Goal: Task Accomplishment & Management: Use online tool/utility

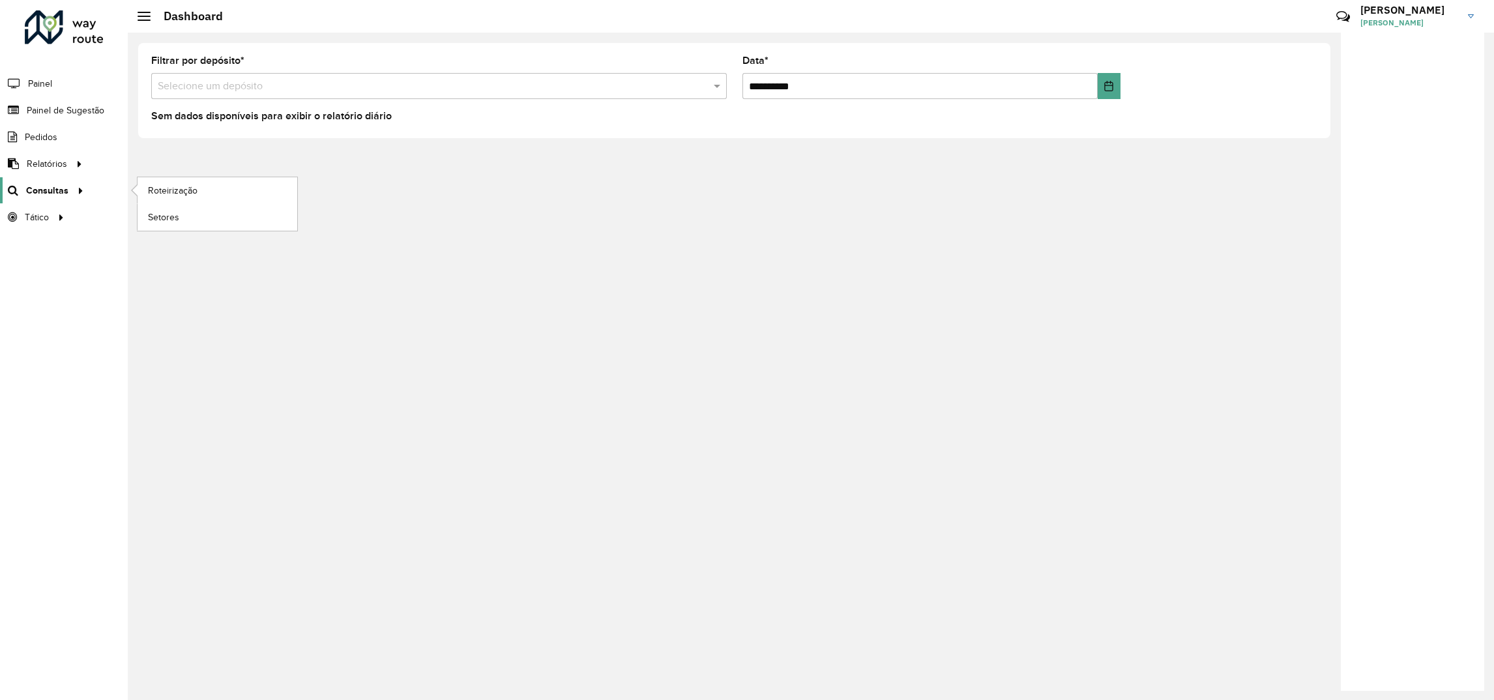
click at [69, 195] on div at bounding box center [78, 191] width 20 height 14
click at [168, 197] on span "Roteirização" at bounding box center [174, 191] width 53 height 14
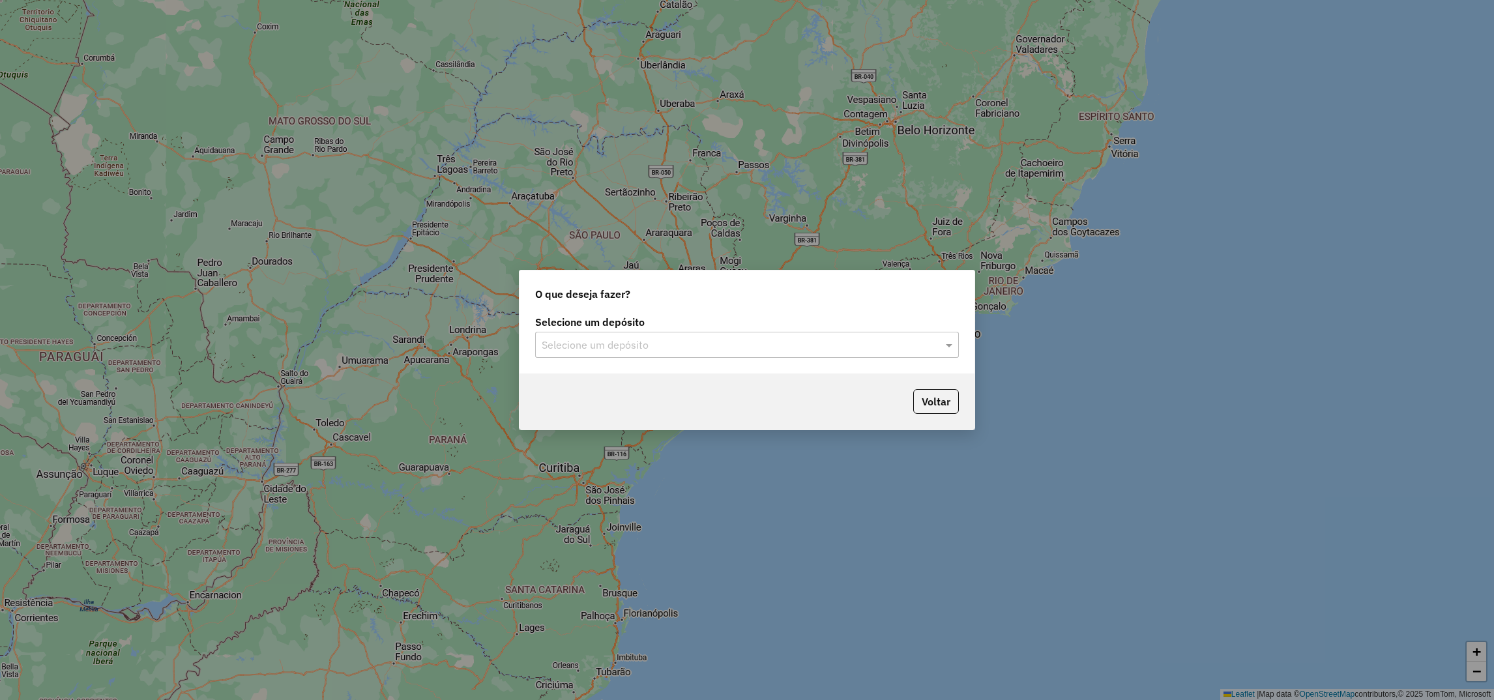
click at [609, 346] on input "text" at bounding box center [734, 346] width 385 height 16
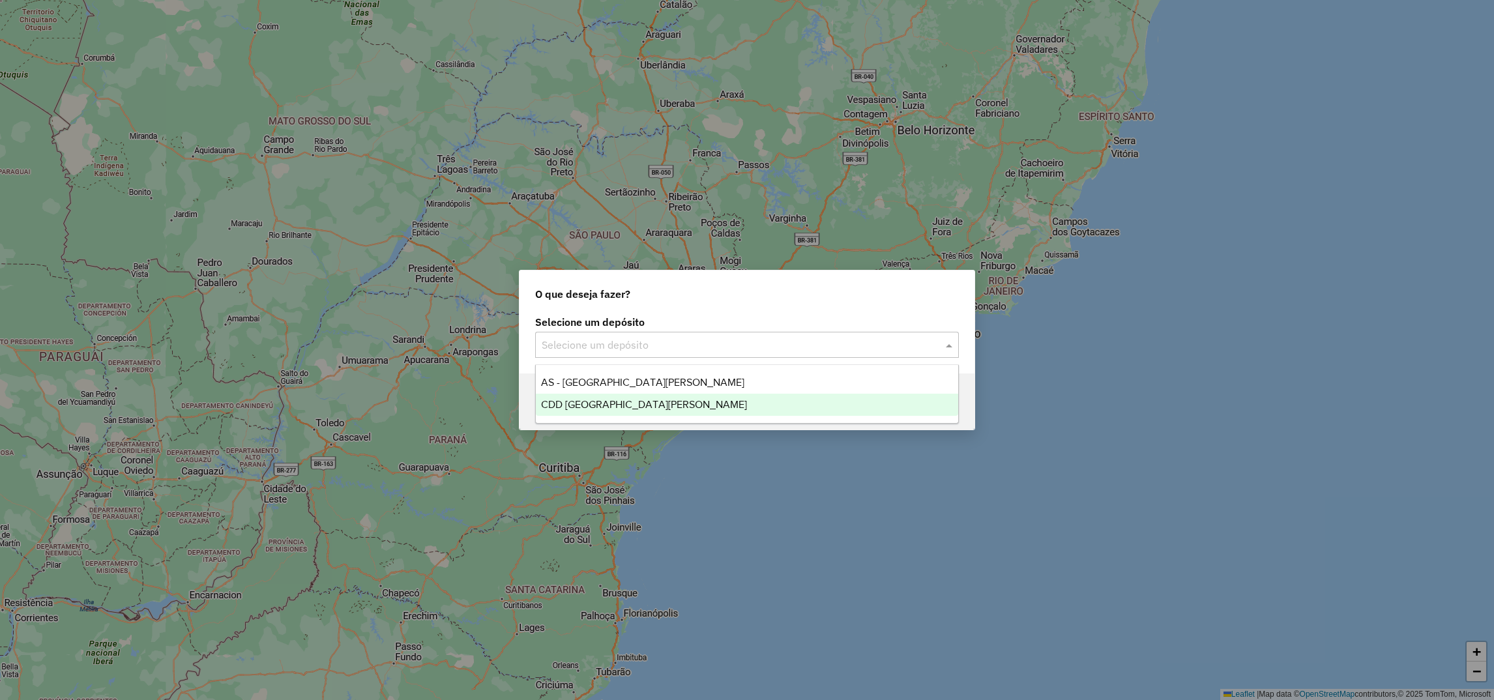
click at [593, 405] on span "CDD Santa Cruz do Sul" at bounding box center [644, 404] width 206 height 11
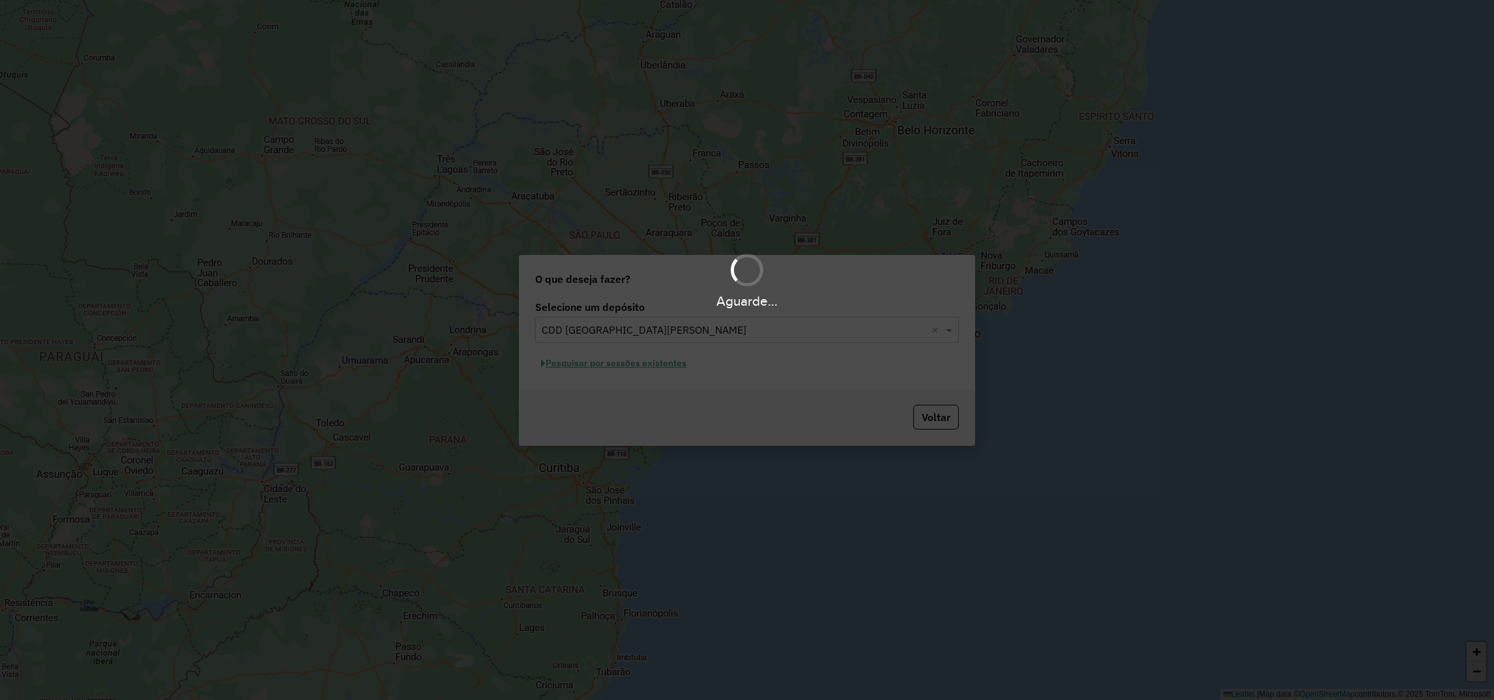
click at [574, 363] on div "Aguarde..." at bounding box center [747, 350] width 1494 height 700
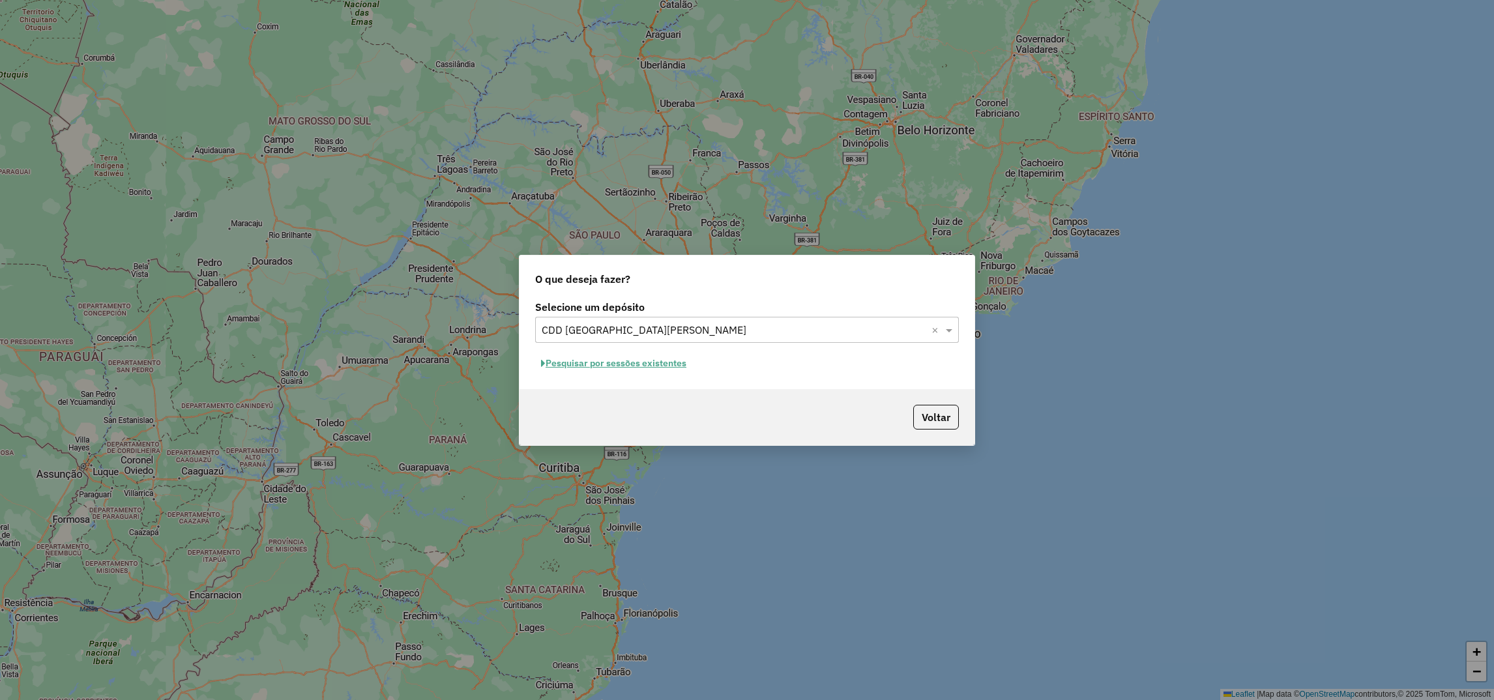
click at [565, 365] on button "Pesquisar por sessões existentes" at bounding box center [613, 363] width 157 height 20
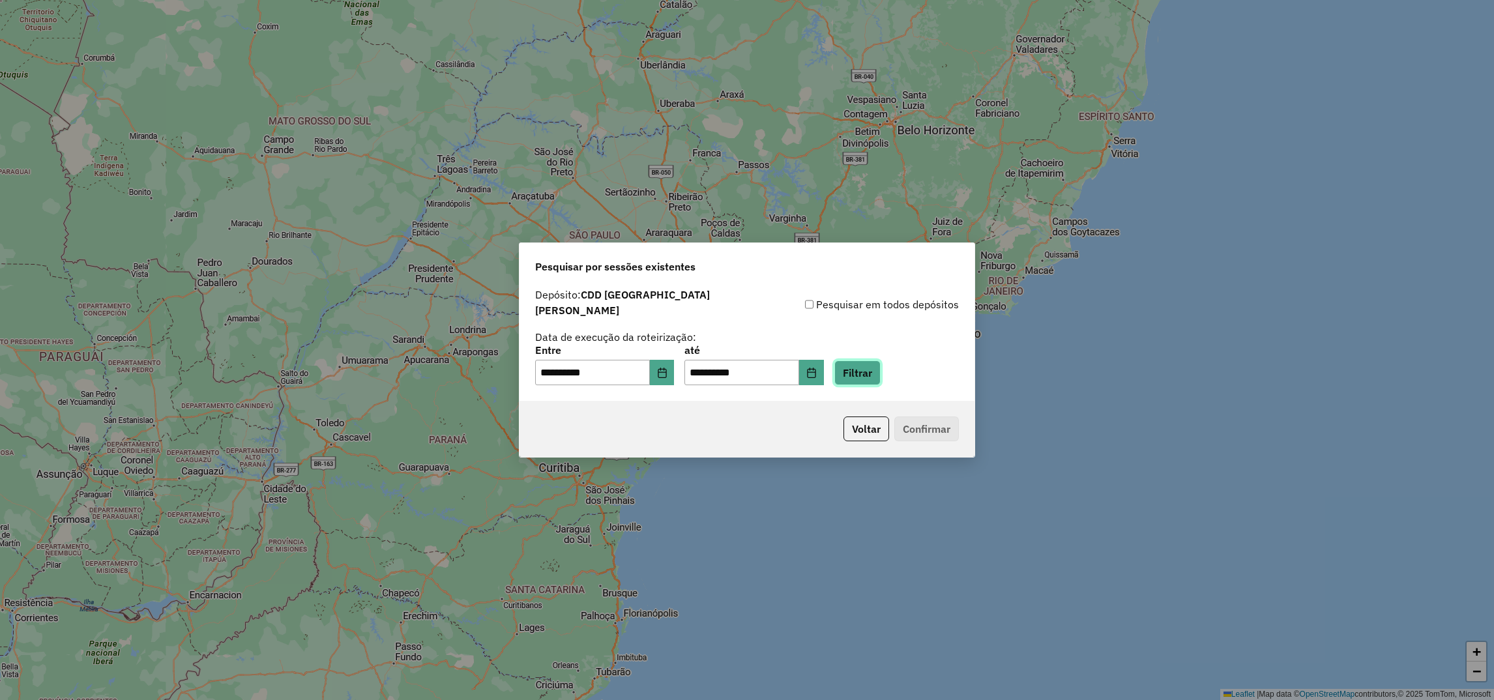
click at [881, 370] on button "Filtrar" at bounding box center [857, 372] width 46 height 25
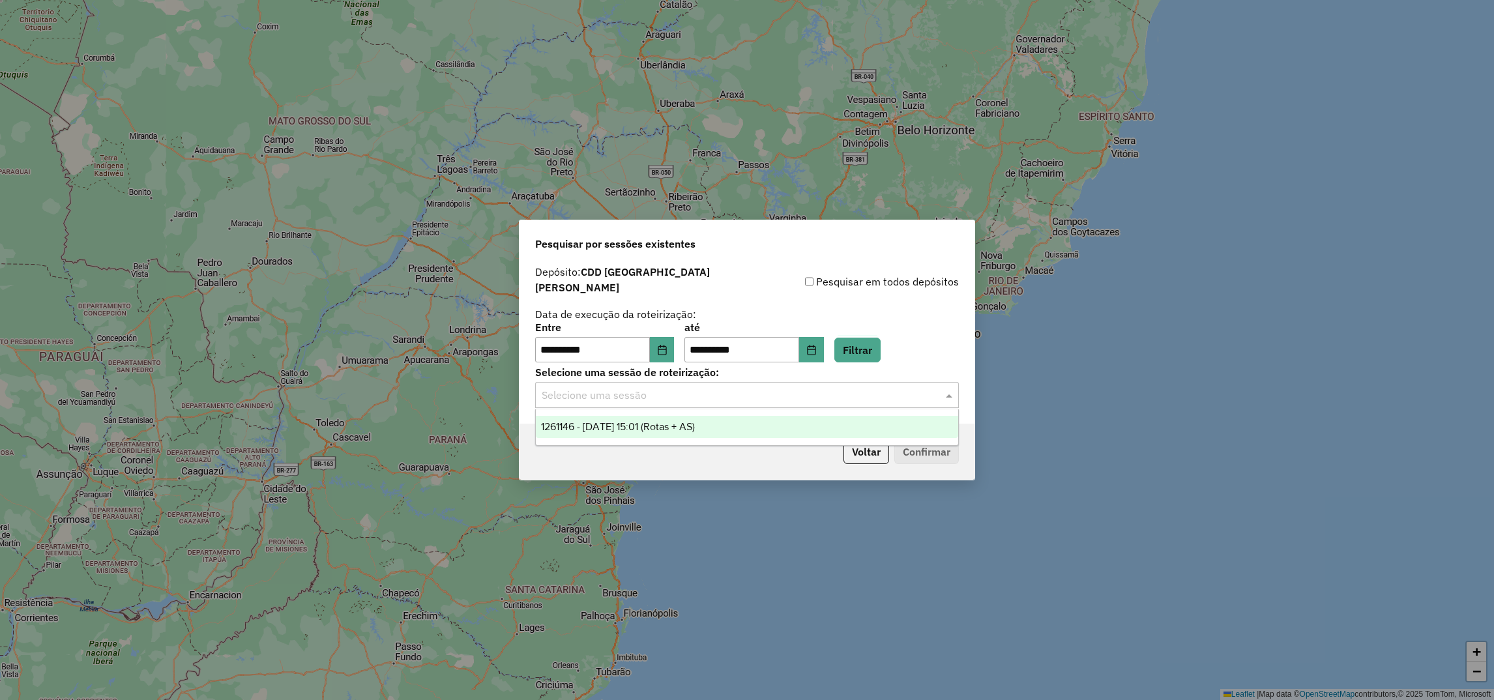
drag, startPoint x: 593, startPoint y: 392, endPoint x: 595, endPoint y: 417, distance: 24.8
click at [593, 393] on input "text" at bounding box center [734, 396] width 385 height 16
click at [589, 430] on span "1261146 - 08/09/2025 15:01 (Rotas + AS)" at bounding box center [618, 426] width 154 height 11
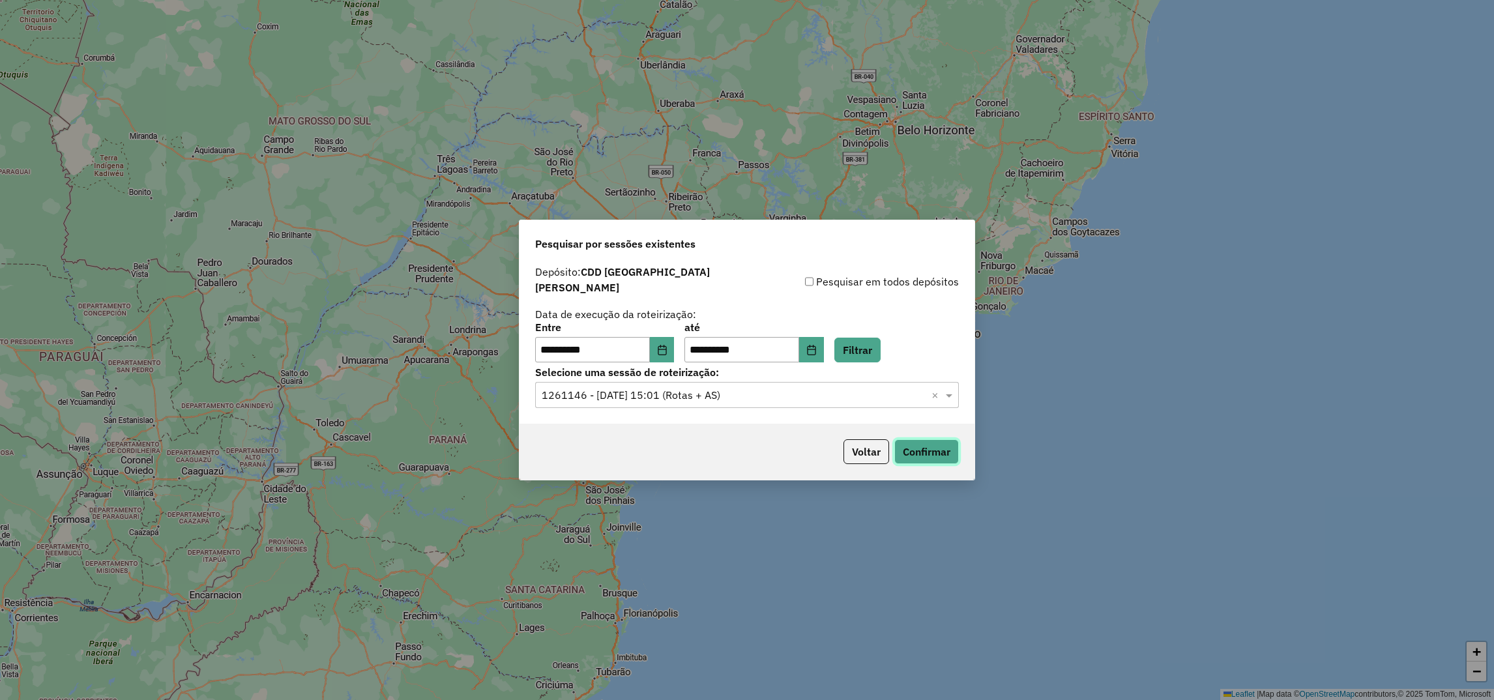
click at [917, 455] on button "Confirmar" at bounding box center [926, 451] width 65 height 25
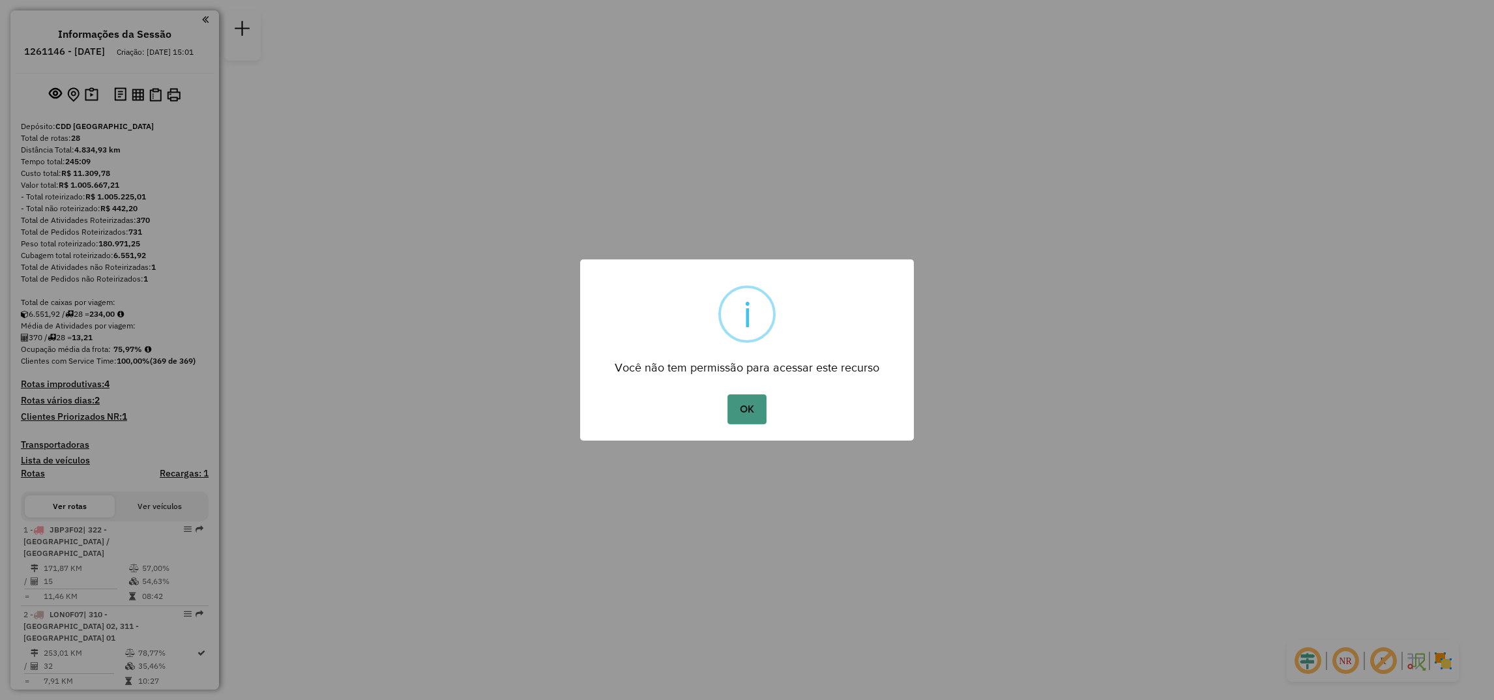
click at [748, 401] on button "OK" at bounding box center [747, 409] width 38 height 30
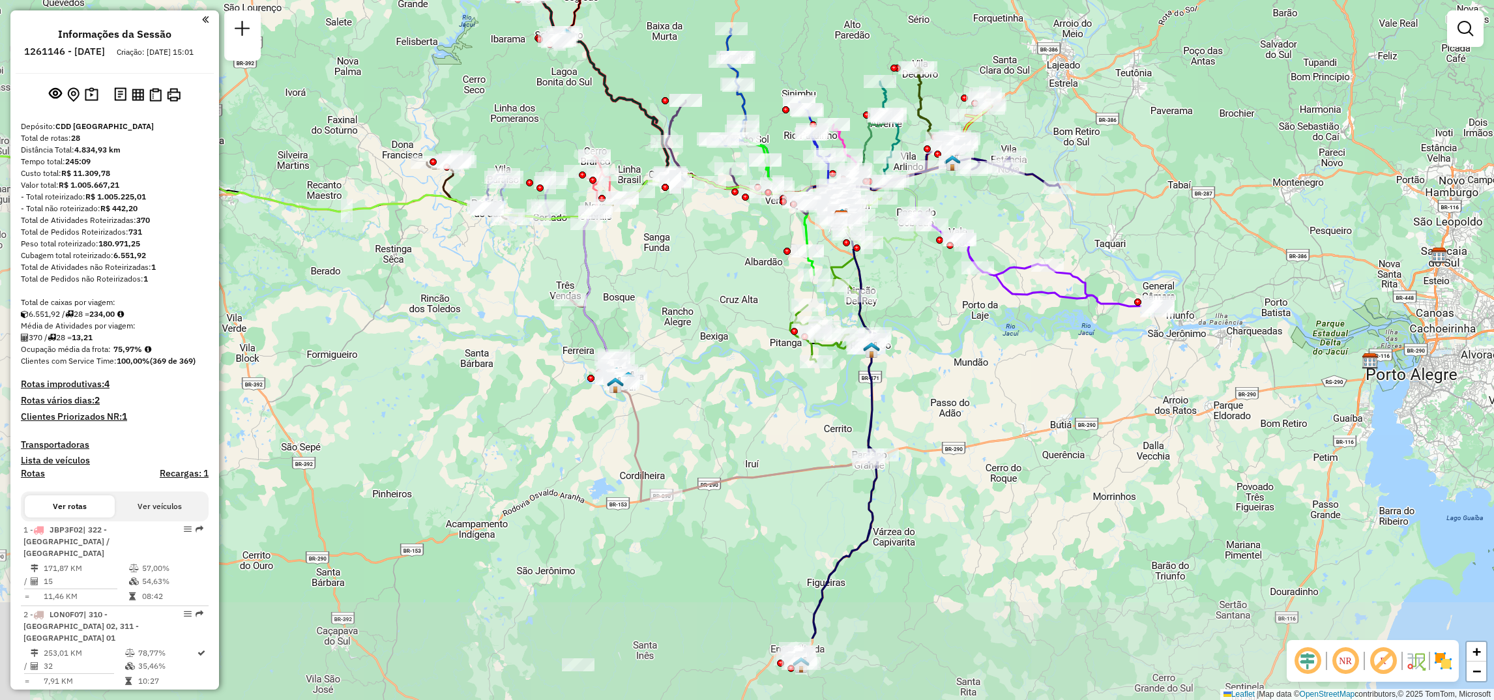
drag, startPoint x: 909, startPoint y: 516, endPoint x: 1003, endPoint y: 385, distance: 161.0
click at [1003, 385] on div "Janela de atendimento Grade de atendimento Capacidade Transportadoras Veículos …" at bounding box center [747, 350] width 1494 height 700
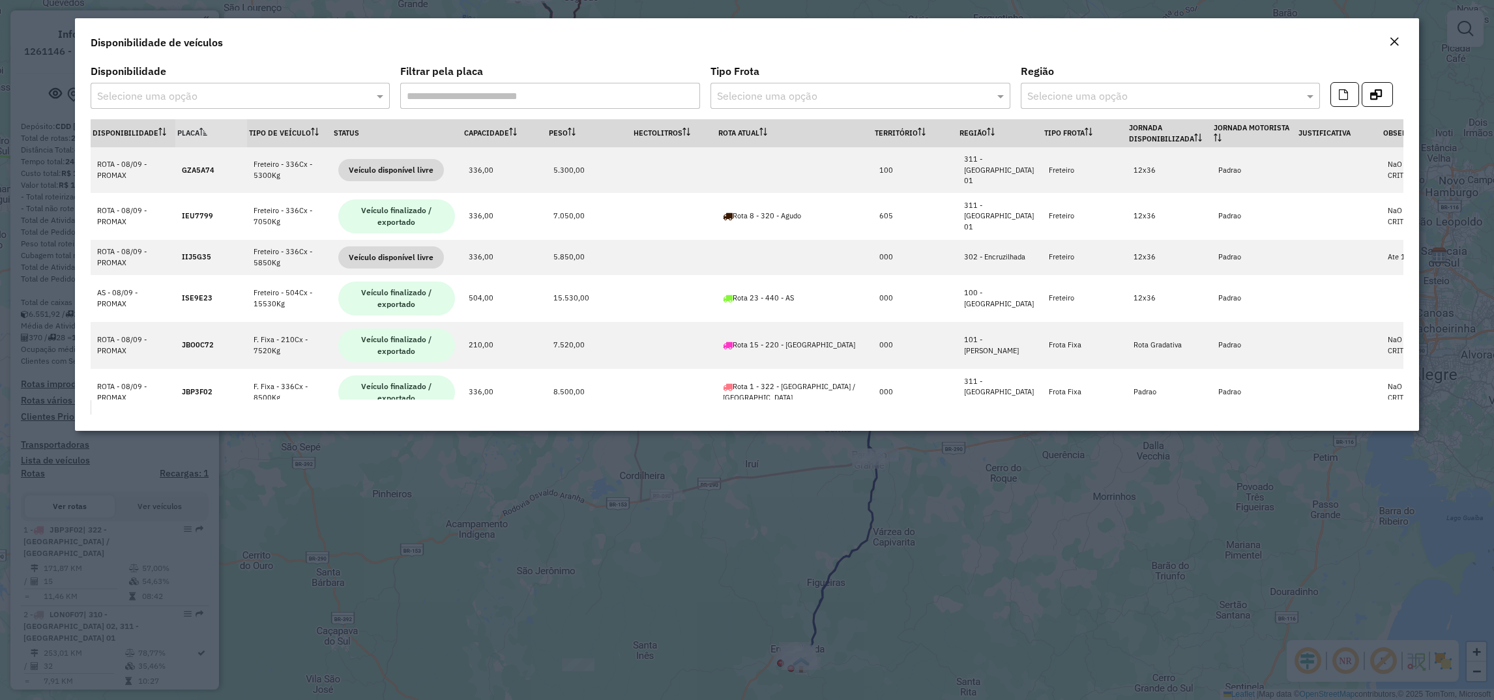
click at [688, 595] on modal-container "Disponibilidade de veículos Disponibilidade Selecione uma opção Filtrar pela pl…" at bounding box center [747, 350] width 1494 height 700
click at [1402, 41] on button "Close" at bounding box center [1394, 42] width 18 height 17
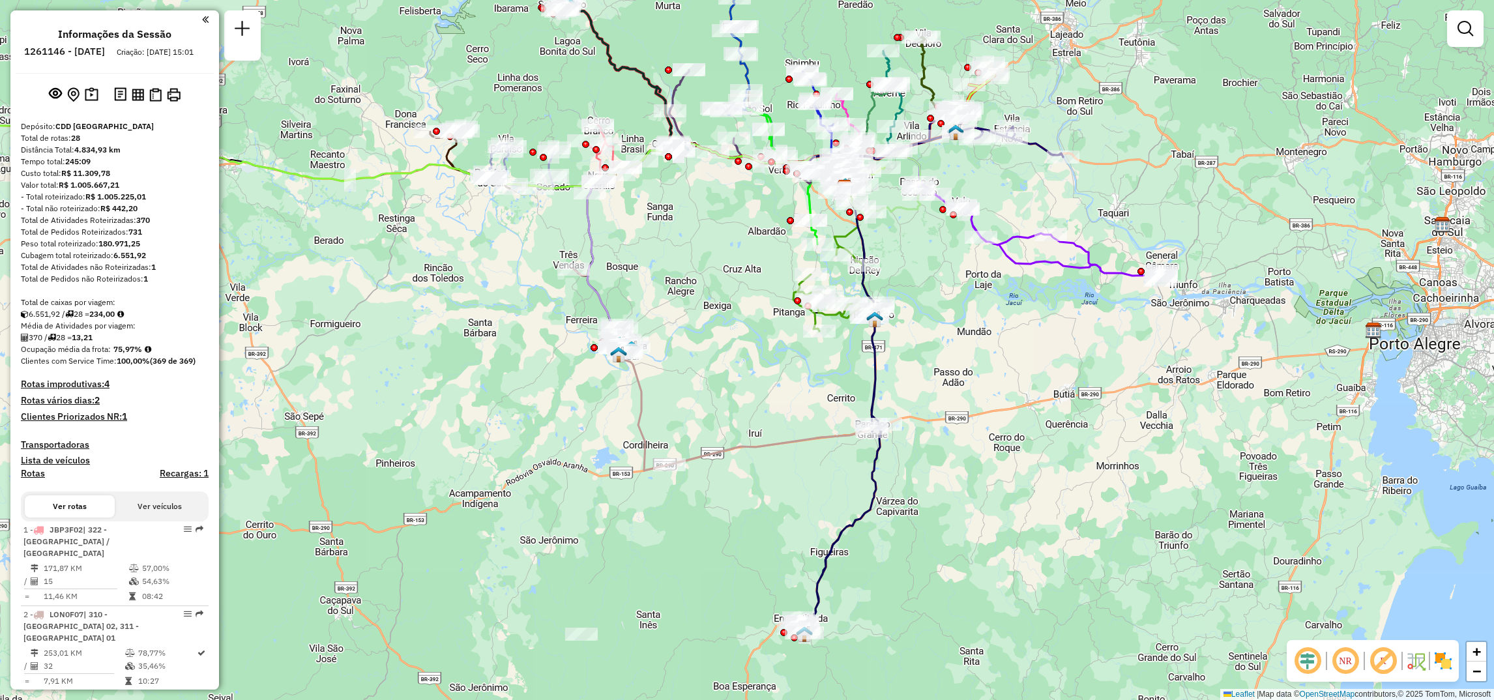
drag, startPoint x: 1301, startPoint y: 424, endPoint x: 1304, endPoint y: 394, distance: 30.8
click at [1304, 394] on div "Janela de atendimento Grade de atendimento Capacidade Transportadoras Veículos …" at bounding box center [747, 350] width 1494 height 700
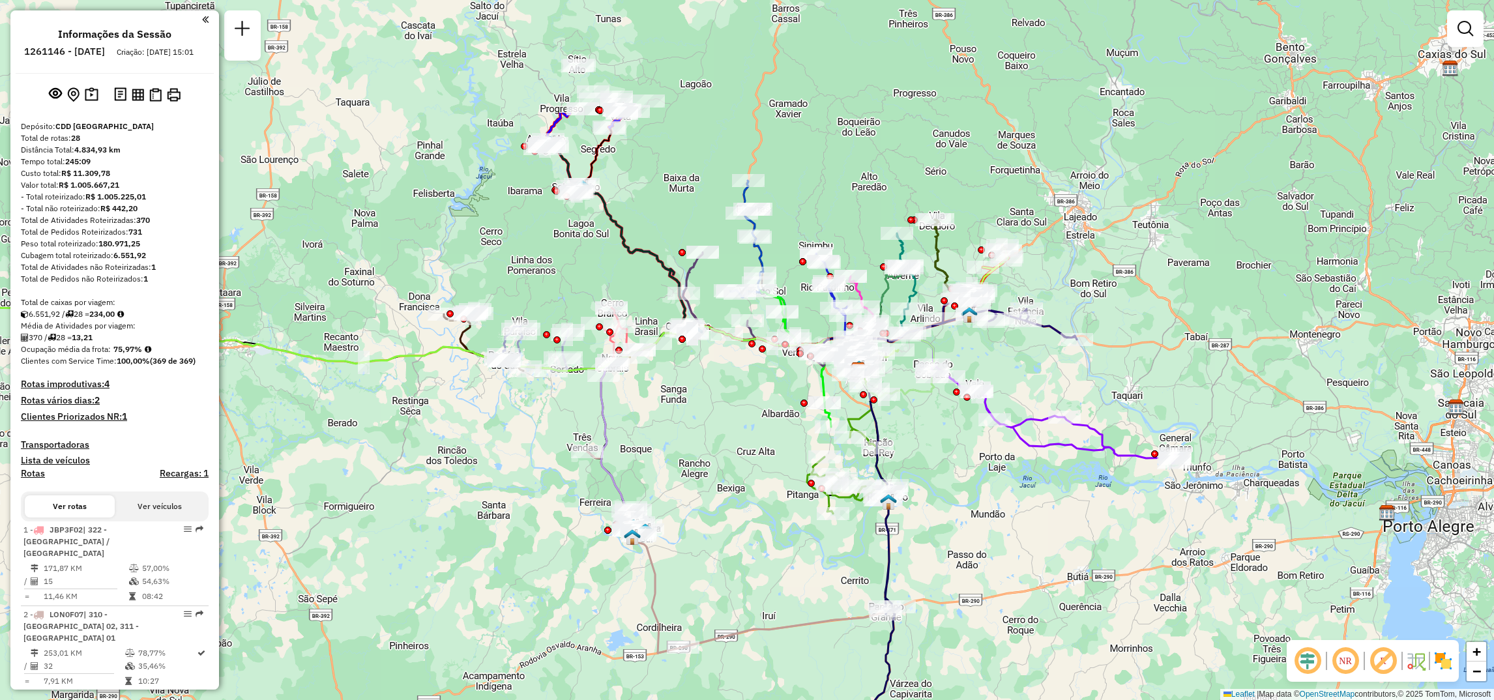
drag, startPoint x: 1001, startPoint y: 425, endPoint x: 1030, endPoint y: 518, distance: 97.7
click at [1030, 518] on div "Janela de atendimento Grade de atendimento Capacidade Transportadoras Veículos …" at bounding box center [747, 350] width 1494 height 700
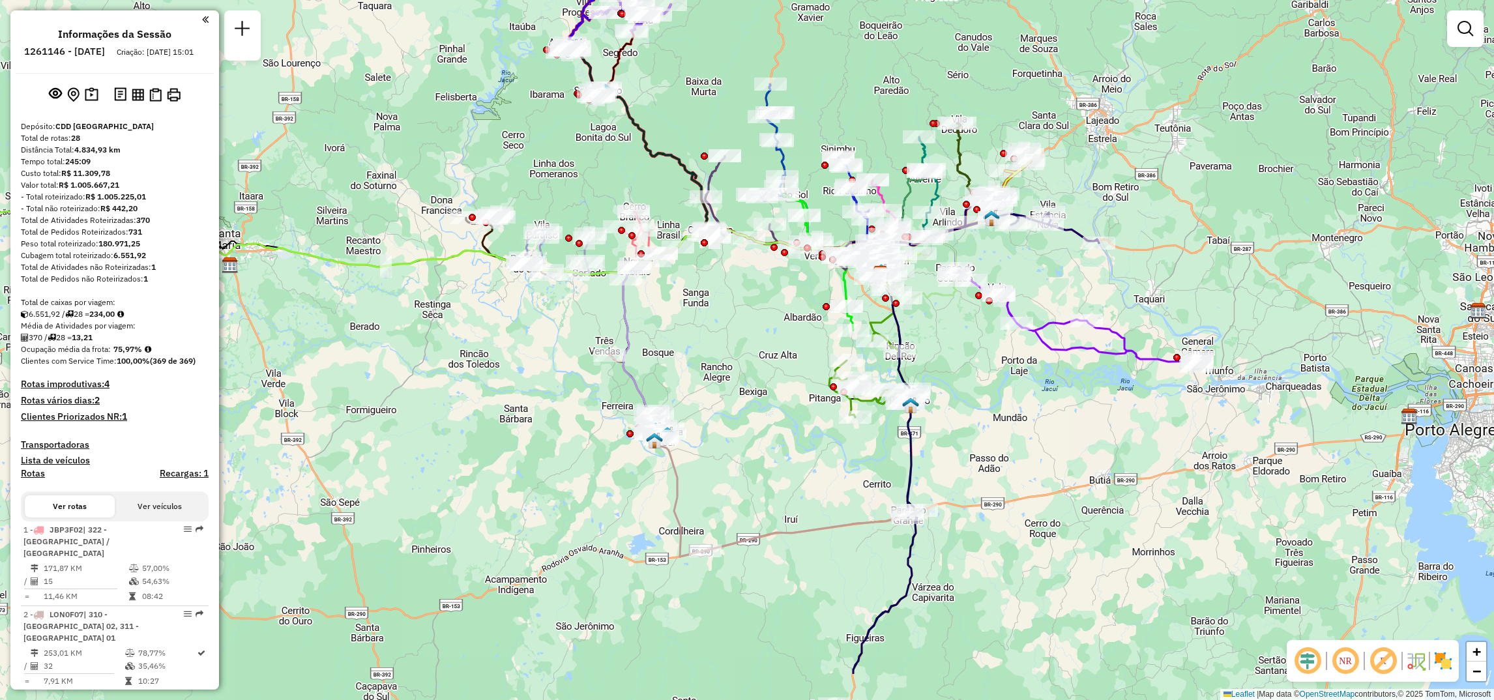
drag, startPoint x: 750, startPoint y: 432, endPoint x: 772, endPoint y: 335, distance: 99.0
click at [772, 335] on div "Janela de atendimento Grade de atendimento Capacidade Transportadoras Veículos …" at bounding box center [747, 350] width 1494 height 700
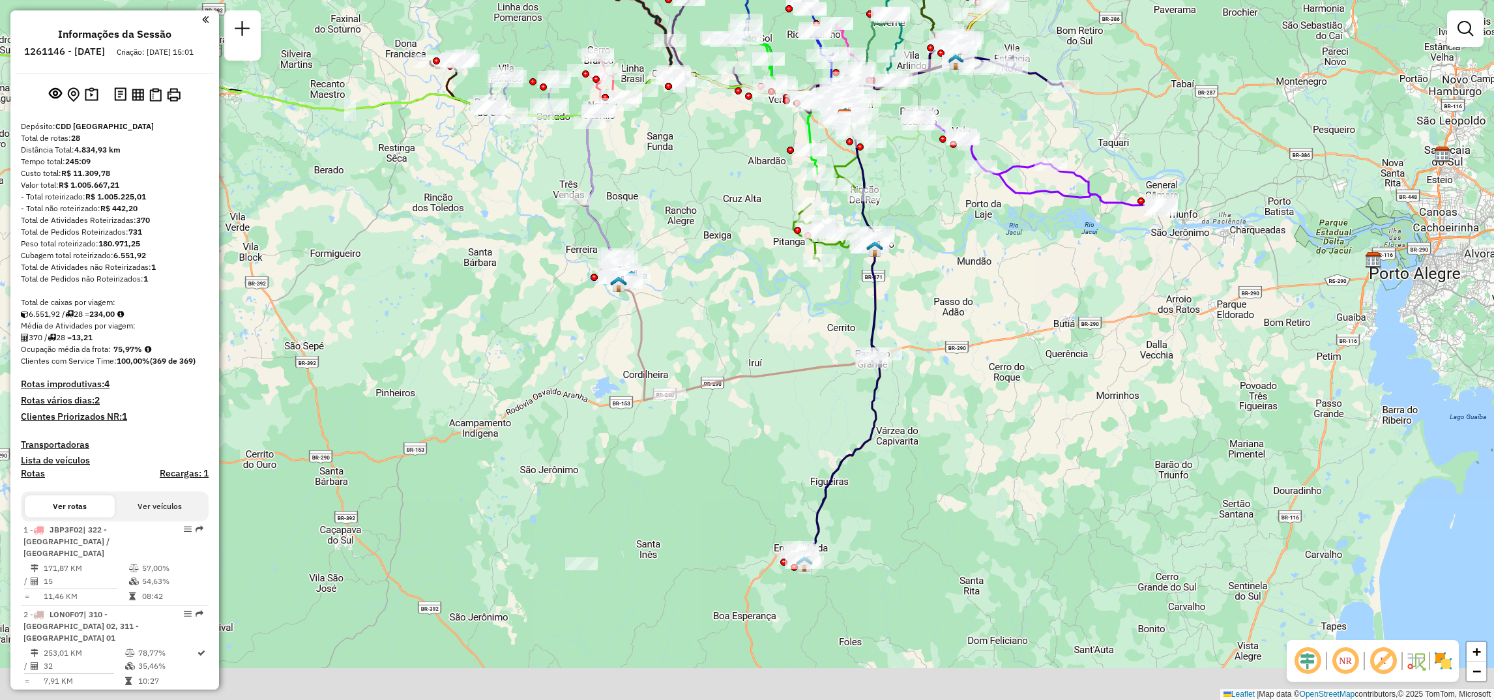
drag, startPoint x: 730, startPoint y: 473, endPoint x: 693, endPoint y: 508, distance: 51.2
click at [702, 397] on div "Janela de atendimento Grade de atendimento Capacidade Transportadoras Veículos …" at bounding box center [747, 350] width 1494 height 700
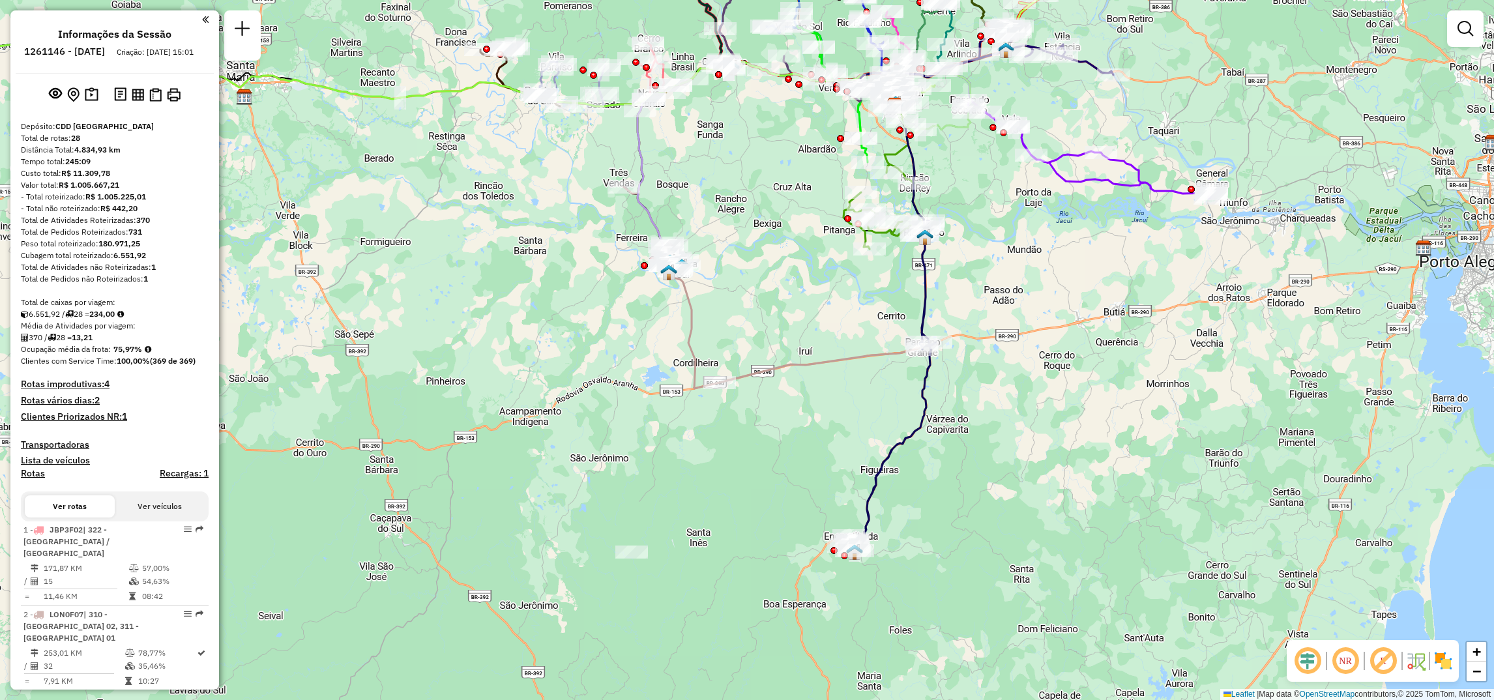
drag, startPoint x: 656, startPoint y: 626, endPoint x: 711, endPoint y: 615, distance: 55.4
click at [710, 615] on div "Janela de atendimento Grade de atendimento Capacidade Transportadoras Veículos …" at bounding box center [747, 350] width 1494 height 700
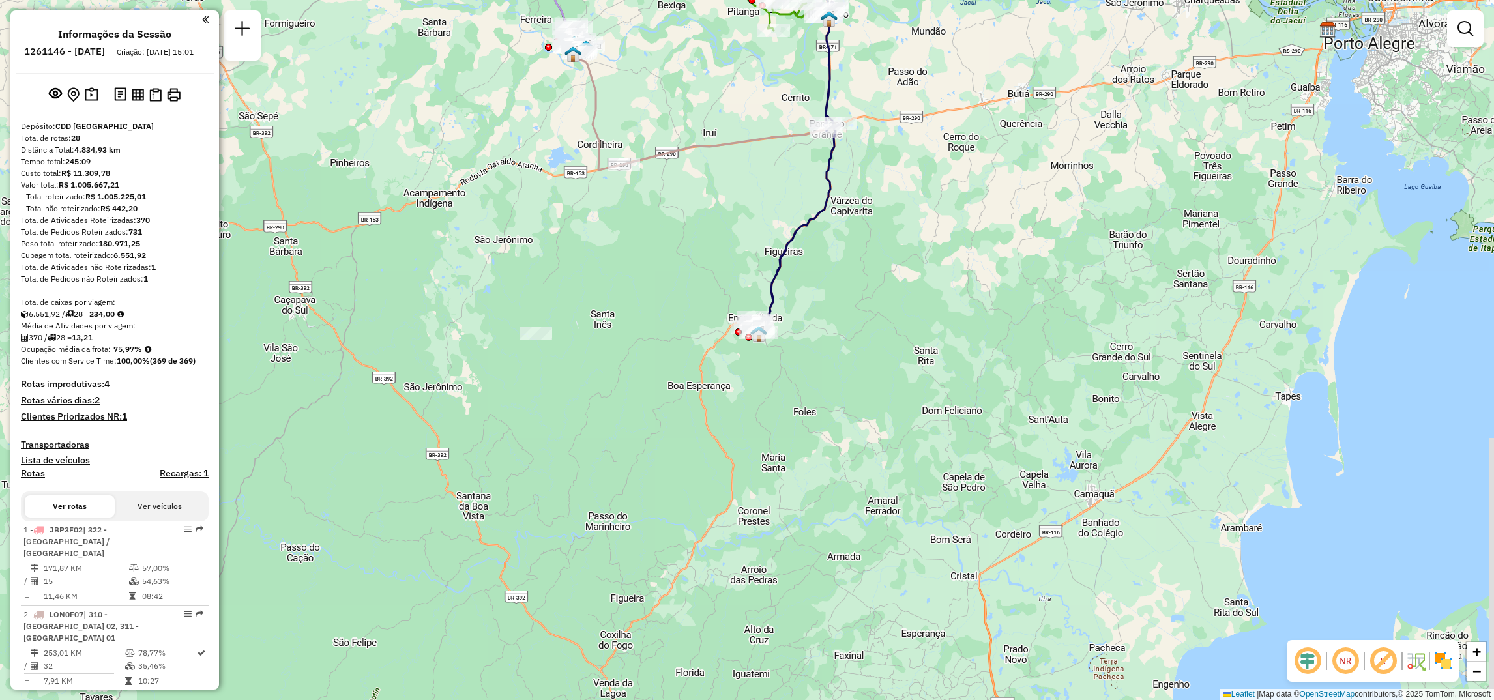
drag, startPoint x: 631, startPoint y: 508, endPoint x: 565, endPoint y: 330, distance: 190.0
click at [565, 330] on div "Janela de atendimento Grade de atendimento Capacidade Transportadoras Veículos …" at bounding box center [747, 350] width 1494 height 700
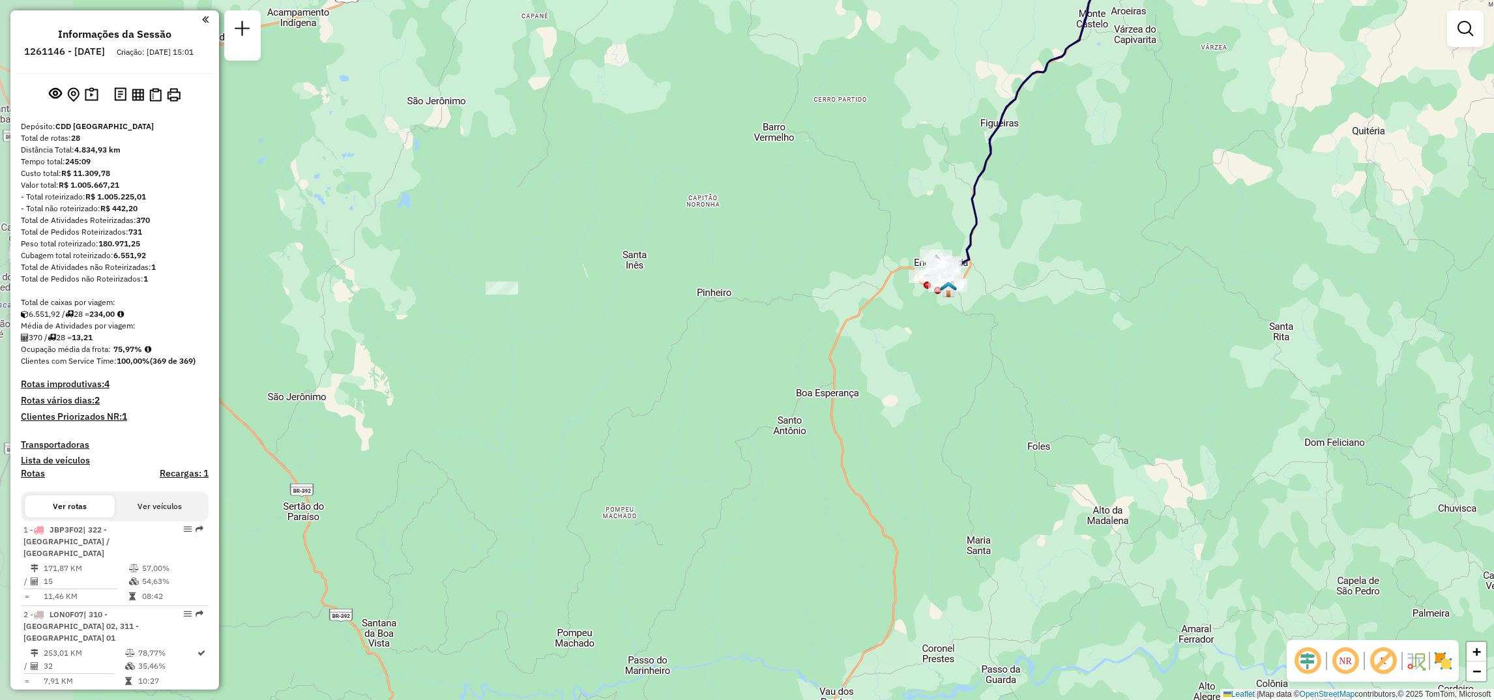
drag, startPoint x: 570, startPoint y: 331, endPoint x: 729, endPoint y: 335, distance: 159.1
click at [729, 335] on div "Janela de atendimento Grade de atendimento Capacidade Transportadoras Veículos …" at bounding box center [747, 350] width 1494 height 700
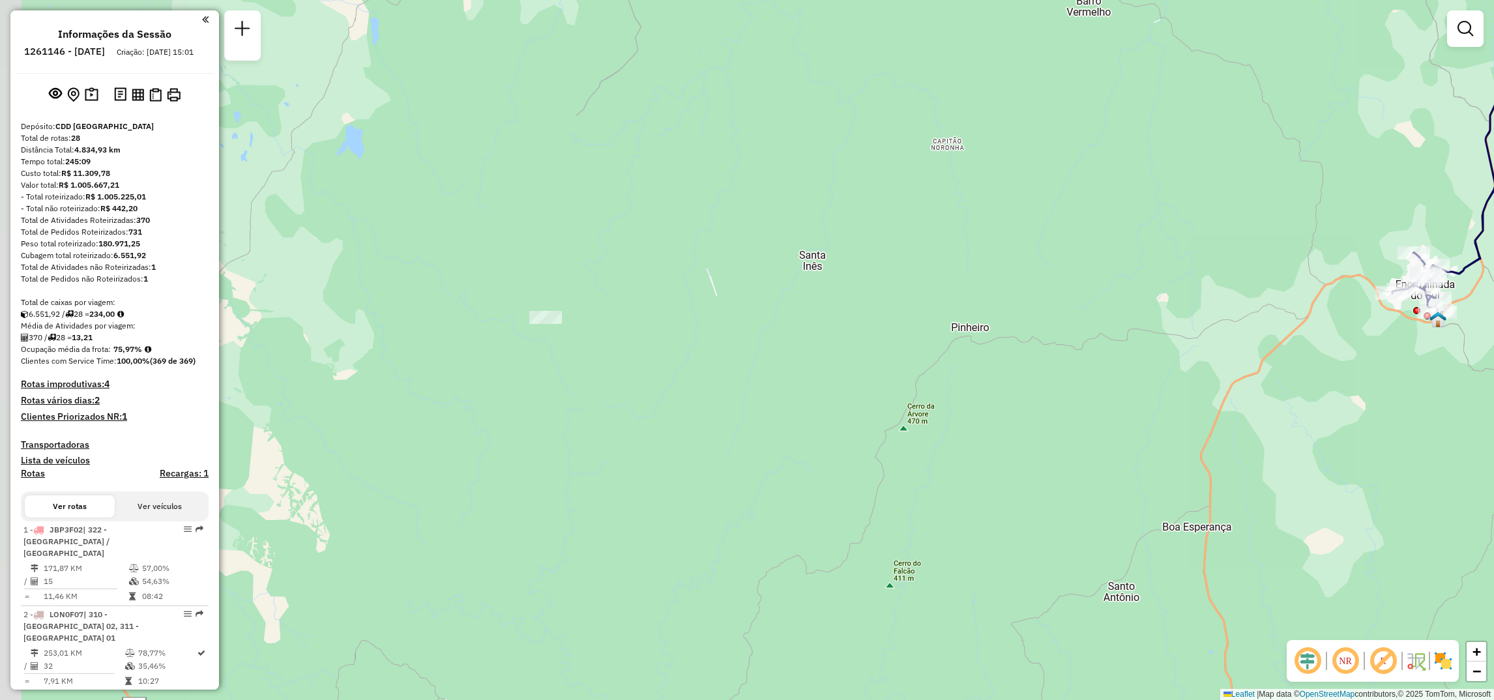
drag, startPoint x: 602, startPoint y: 358, endPoint x: 745, endPoint y: 417, distance: 155.0
click at [745, 417] on div "Janela de atendimento Grade de atendimento Capacidade Transportadoras Veículos …" at bounding box center [747, 350] width 1494 height 700
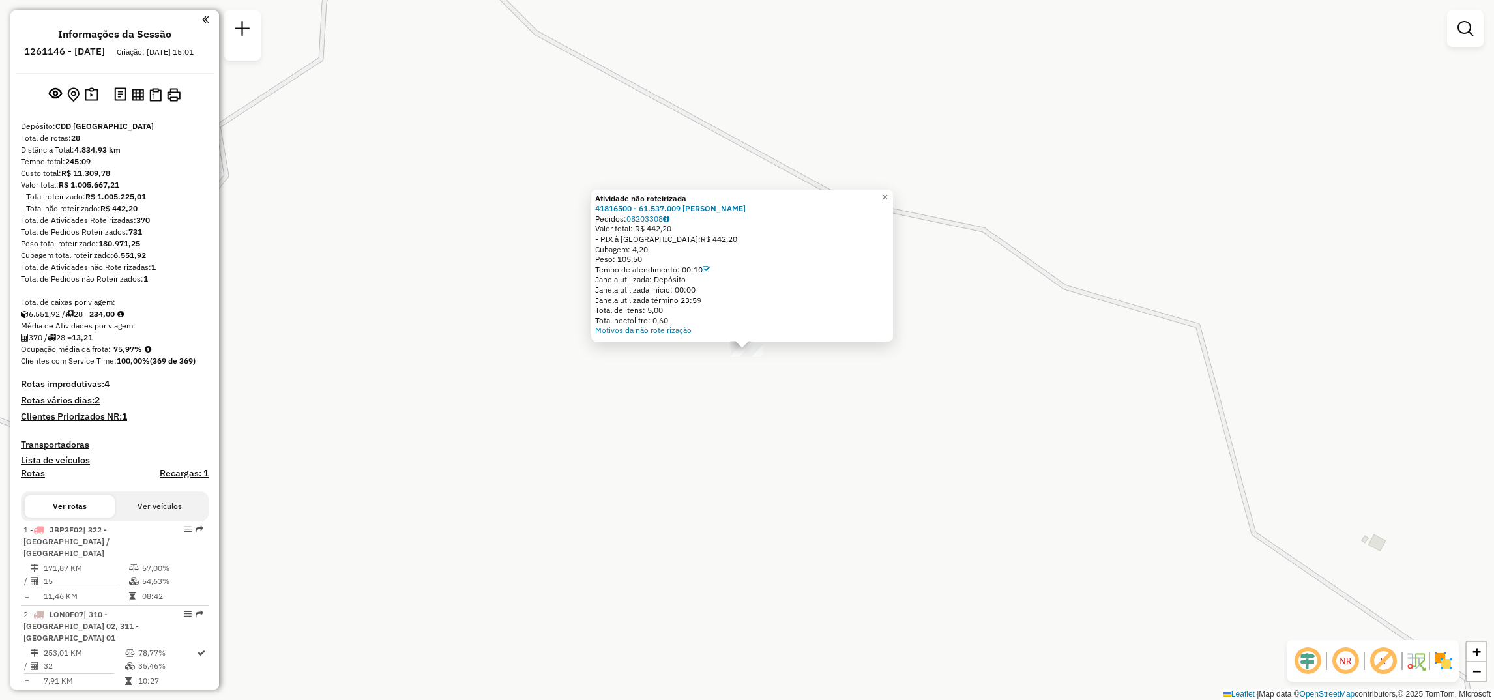
click at [1118, 374] on div "Atividade não roteirizada 41816500 - 61.537.009 FELIPE RICARDO BARROS Pedidos: …" at bounding box center [747, 350] width 1494 height 700
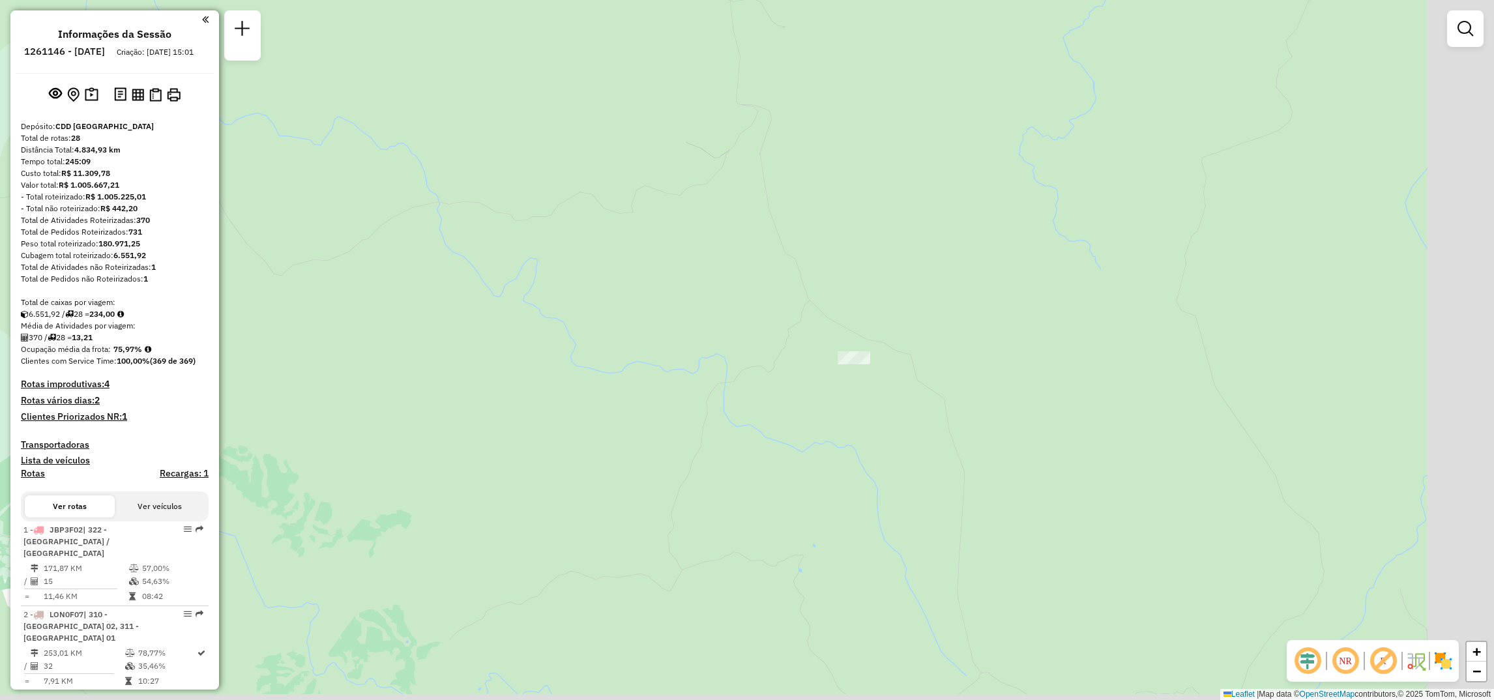
drag, startPoint x: 985, startPoint y: 462, endPoint x: 621, endPoint y: 416, distance: 366.7
click at [621, 416] on div "Janela de atendimento Grade de atendimento Capacidade Transportadoras Veículos …" at bounding box center [747, 350] width 1494 height 700
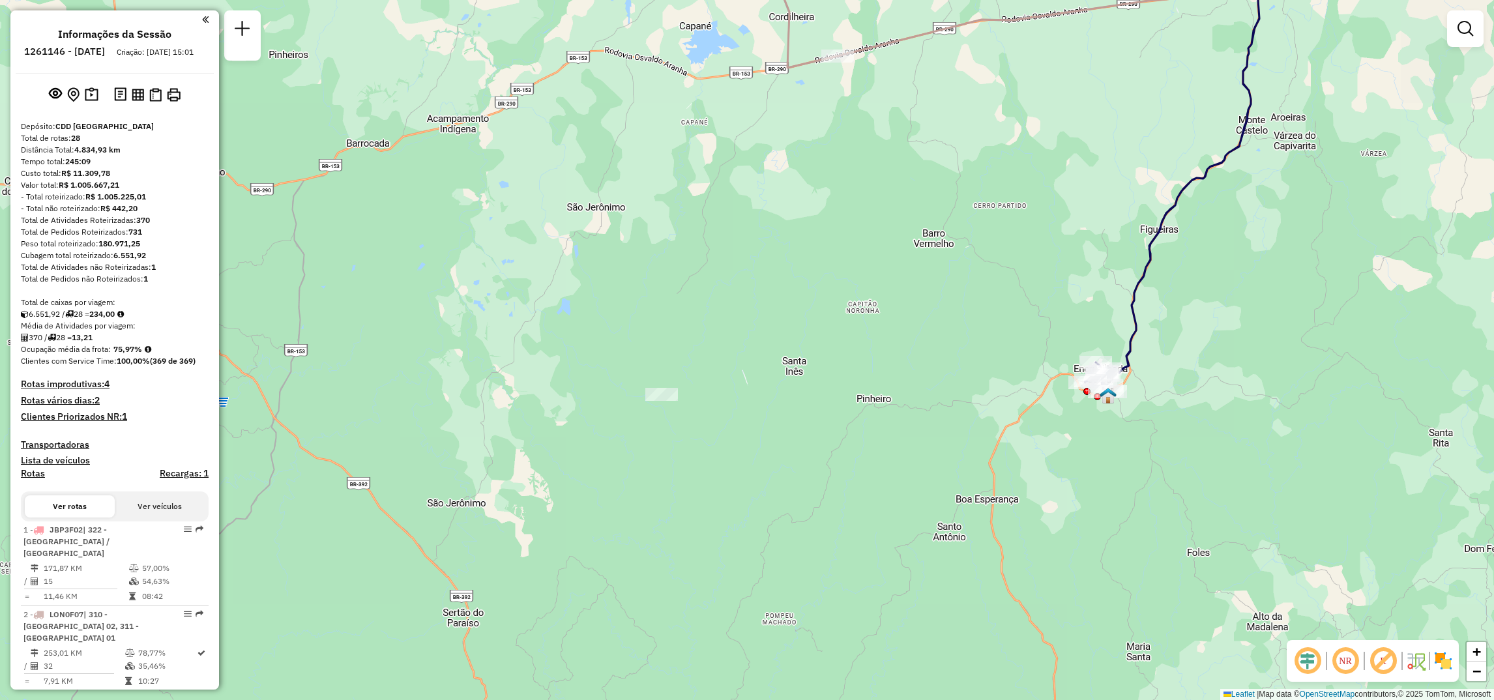
drag, startPoint x: 1214, startPoint y: 473, endPoint x: 960, endPoint y: 475, distance: 253.6
click at [960, 475] on div "Janela de atendimento Grade de atendimento Capacidade Transportadoras Veículos …" at bounding box center [747, 350] width 1494 height 700
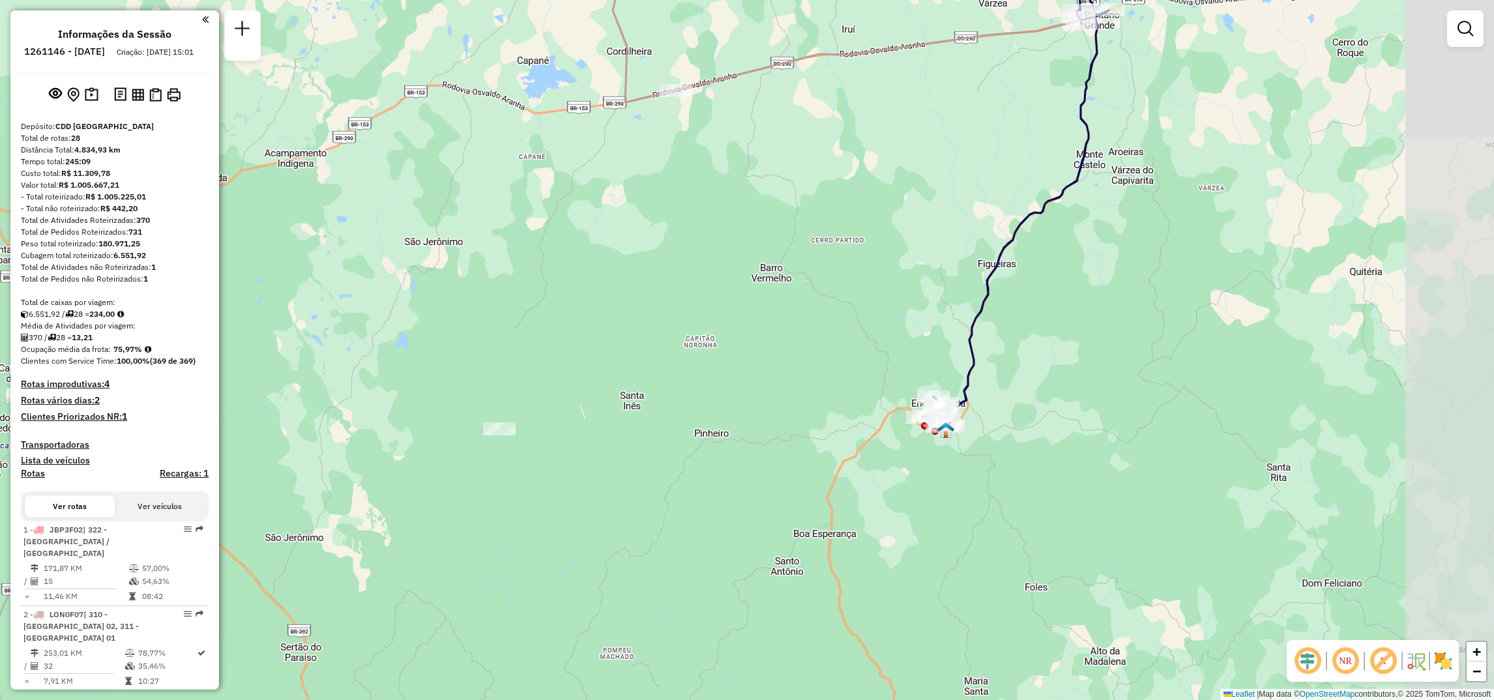
drag, startPoint x: 1176, startPoint y: 522, endPoint x: 1011, endPoint y: 559, distance: 169.1
click at [1011, 559] on div "Janela de atendimento Grade de atendimento Capacidade Transportadoras Veículos …" at bounding box center [747, 350] width 1494 height 700
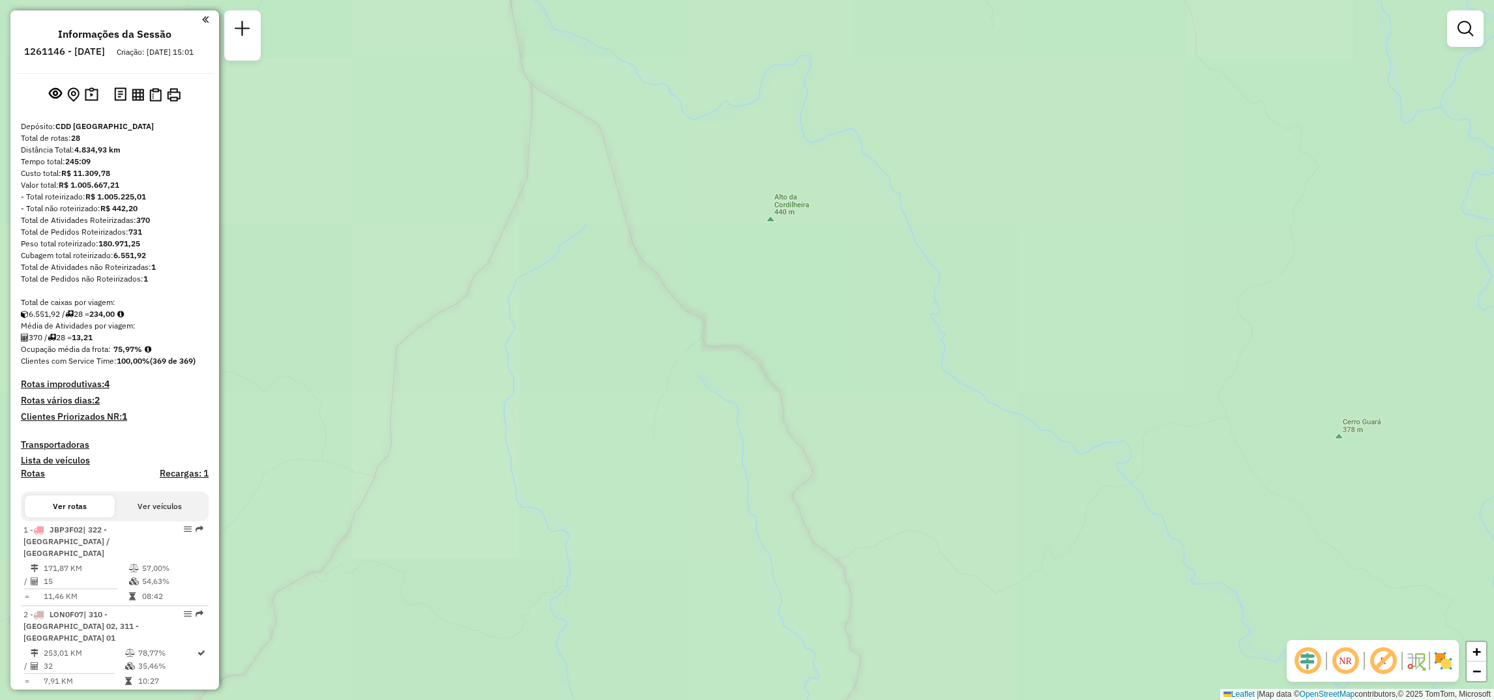
drag, startPoint x: 529, startPoint y: 435, endPoint x: 1053, endPoint y: 511, distance: 529.5
click at [1057, 519] on div "Janela de atendimento Grade de atendimento Capacidade Transportadoras Veículos …" at bounding box center [747, 350] width 1494 height 700
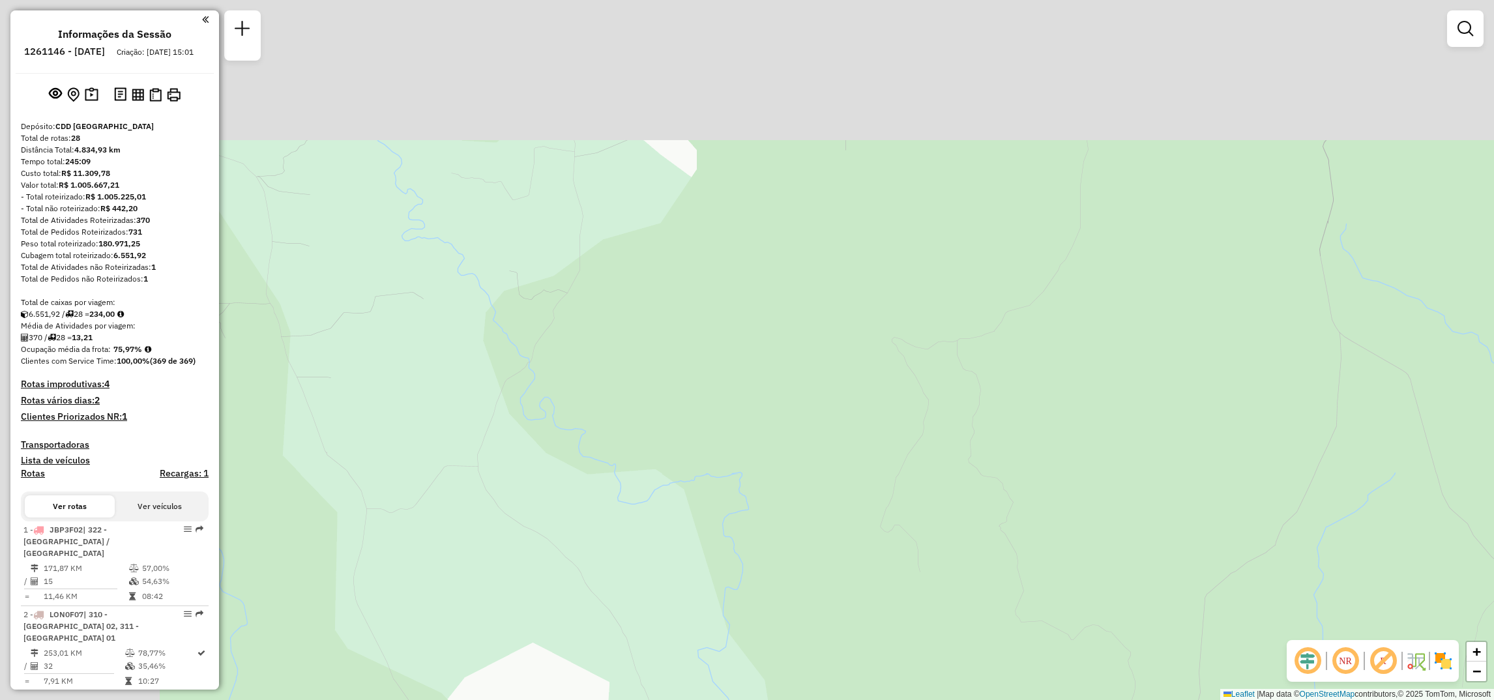
drag, startPoint x: 488, startPoint y: 304, endPoint x: 763, endPoint y: 460, distance: 316.7
click at [763, 460] on div "Janela de atendimento Grade de atendimento Capacidade Transportadoras Veículos …" at bounding box center [747, 350] width 1494 height 700
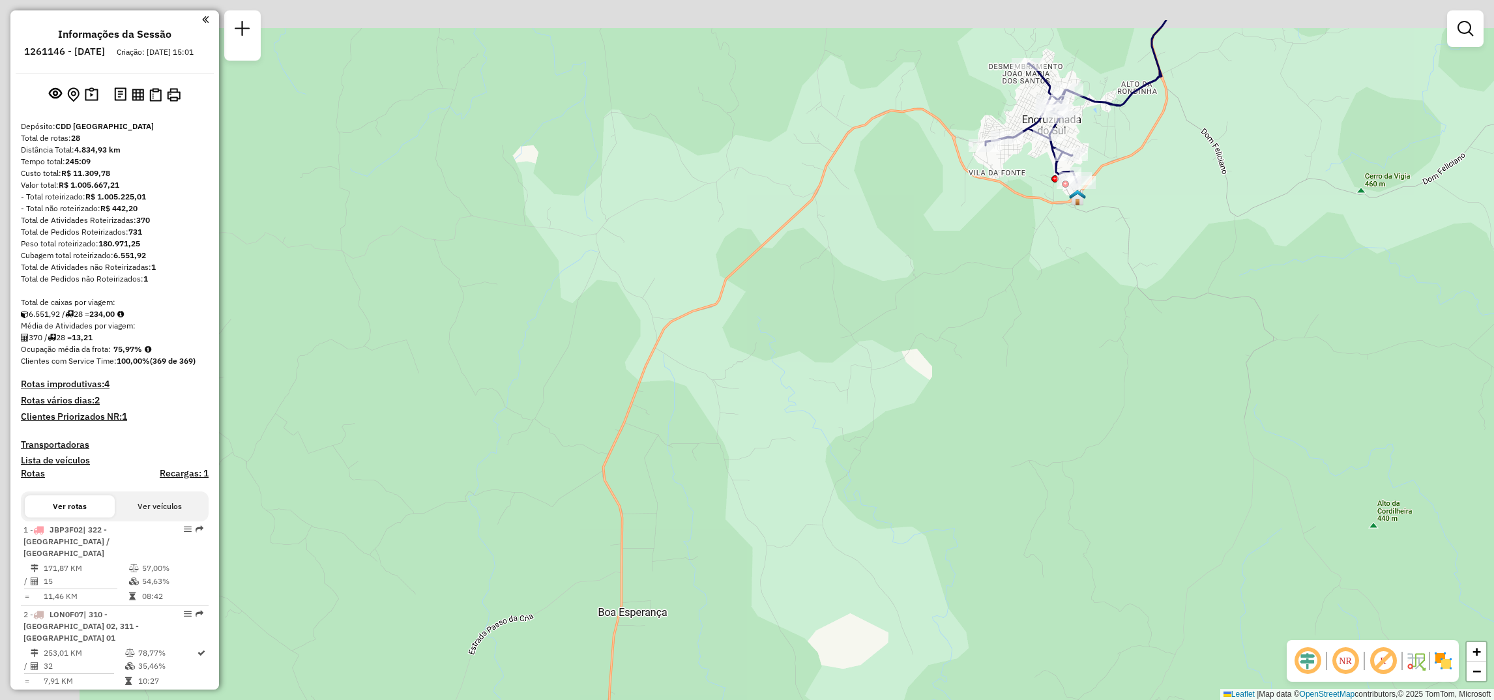
drag, startPoint x: 621, startPoint y: 384, endPoint x: 816, endPoint y: 507, distance: 230.8
click at [816, 507] on div "Janela de atendimento Grade de atendimento Capacidade Transportadoras Veículos …" at bounding box center [747, 350] width 1494 height 700
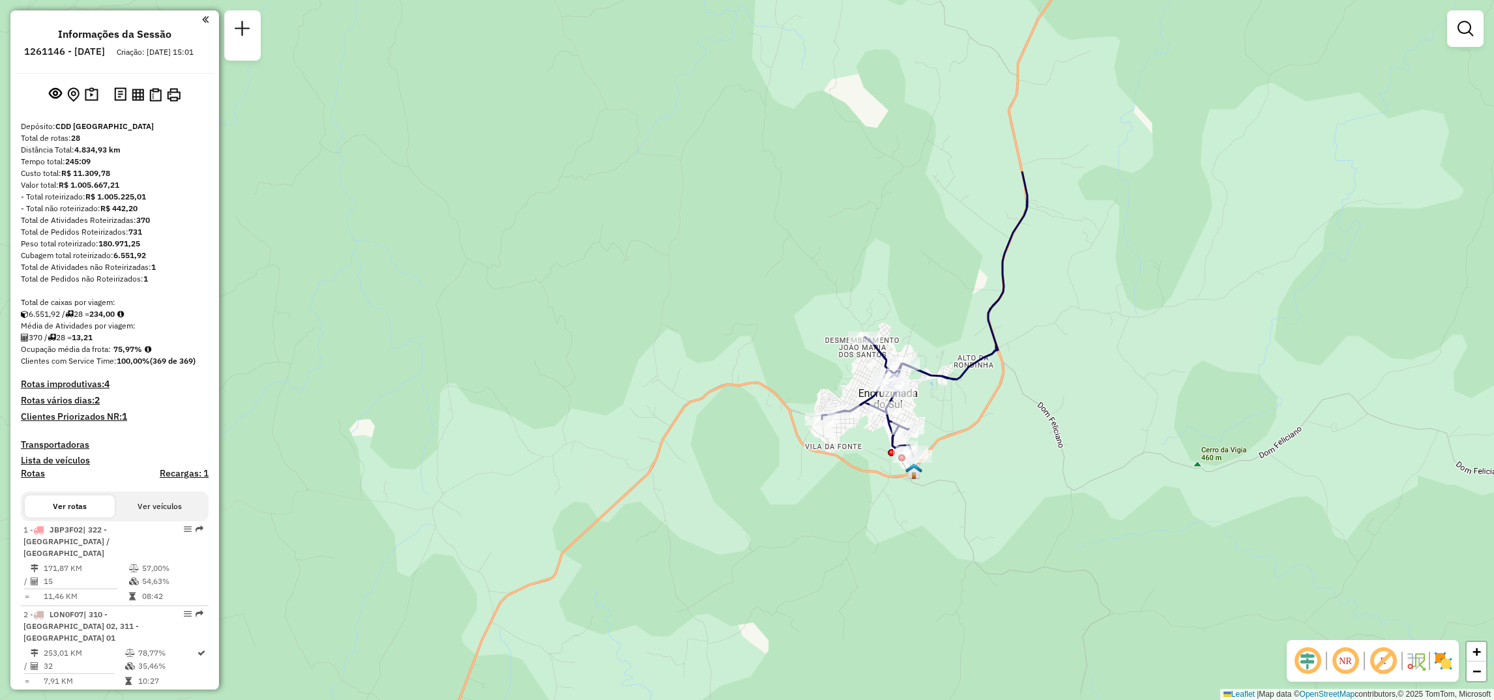
drag, startPoint x: 851, startPoint y: 338, endPoint x: 776, endPoint y: 460, distance: 143.5
click at [776, 460] on div "Janela de atendimento Grade de atendimento Capacidade Transportadoras Veículos …" at bounding box center [747, 350] width 1494 height 700
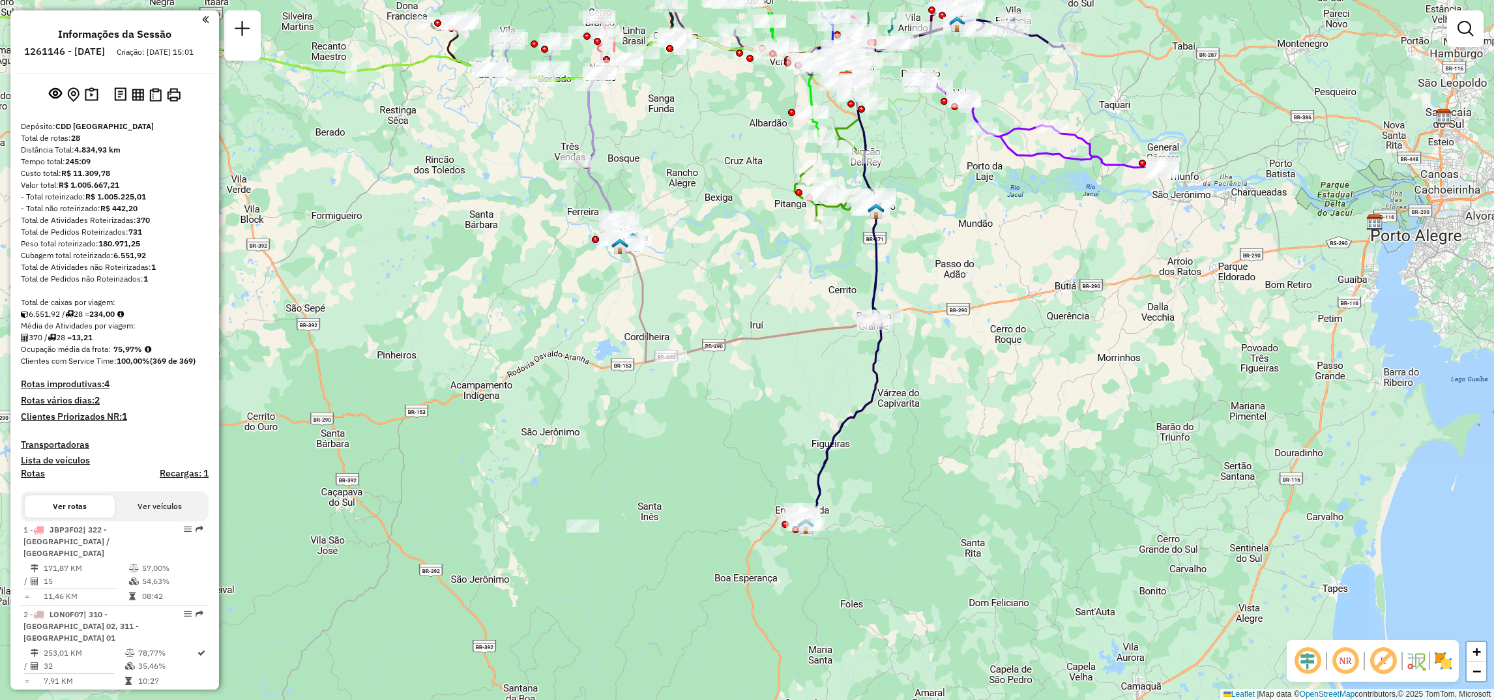
drag, startPoint x: 1296, startPoint y: 413, endPoint x: 1159, endPoint y: 490, distance: 157.3
click at [1166, 495] on div "Janela de atendimento Grade de atendimento Capacidade Transportadoras Veículos …" at bounding box center [747, 350] width 1494 height 700
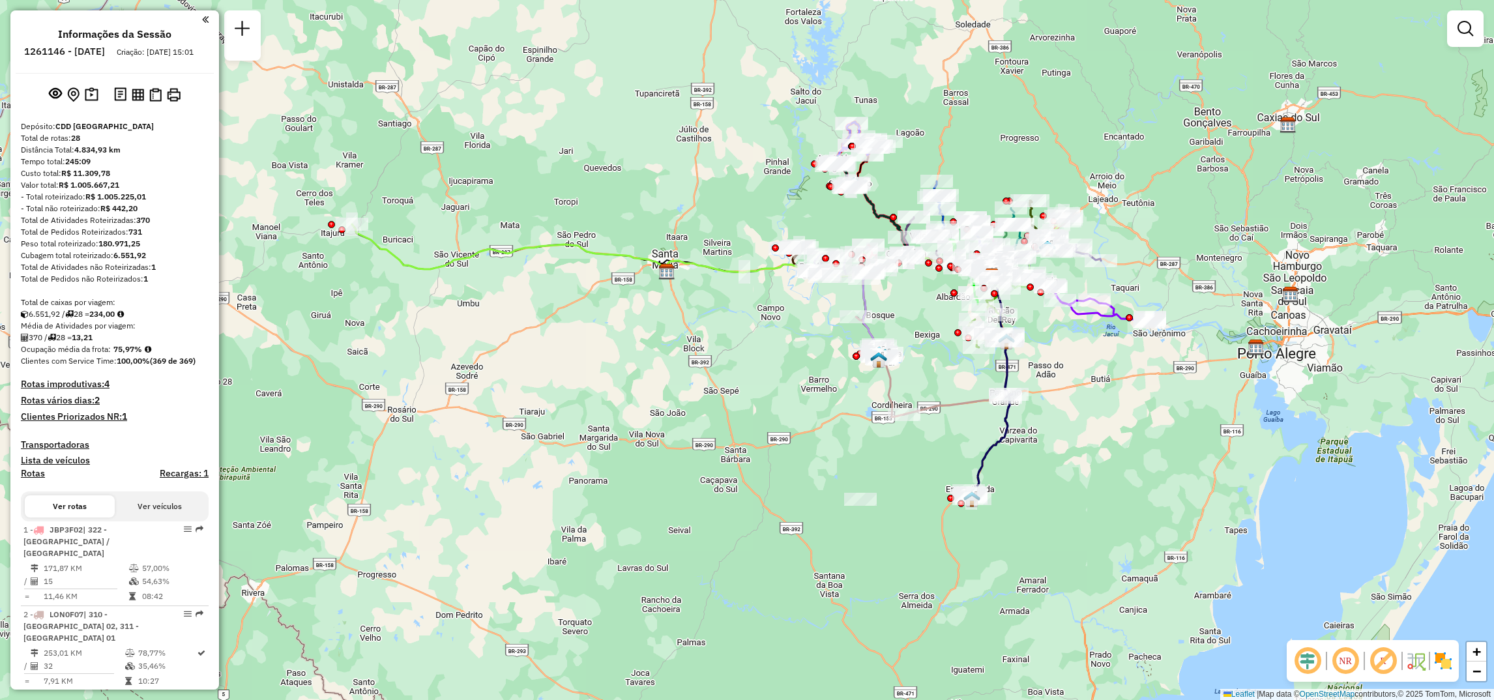
select select "**********"
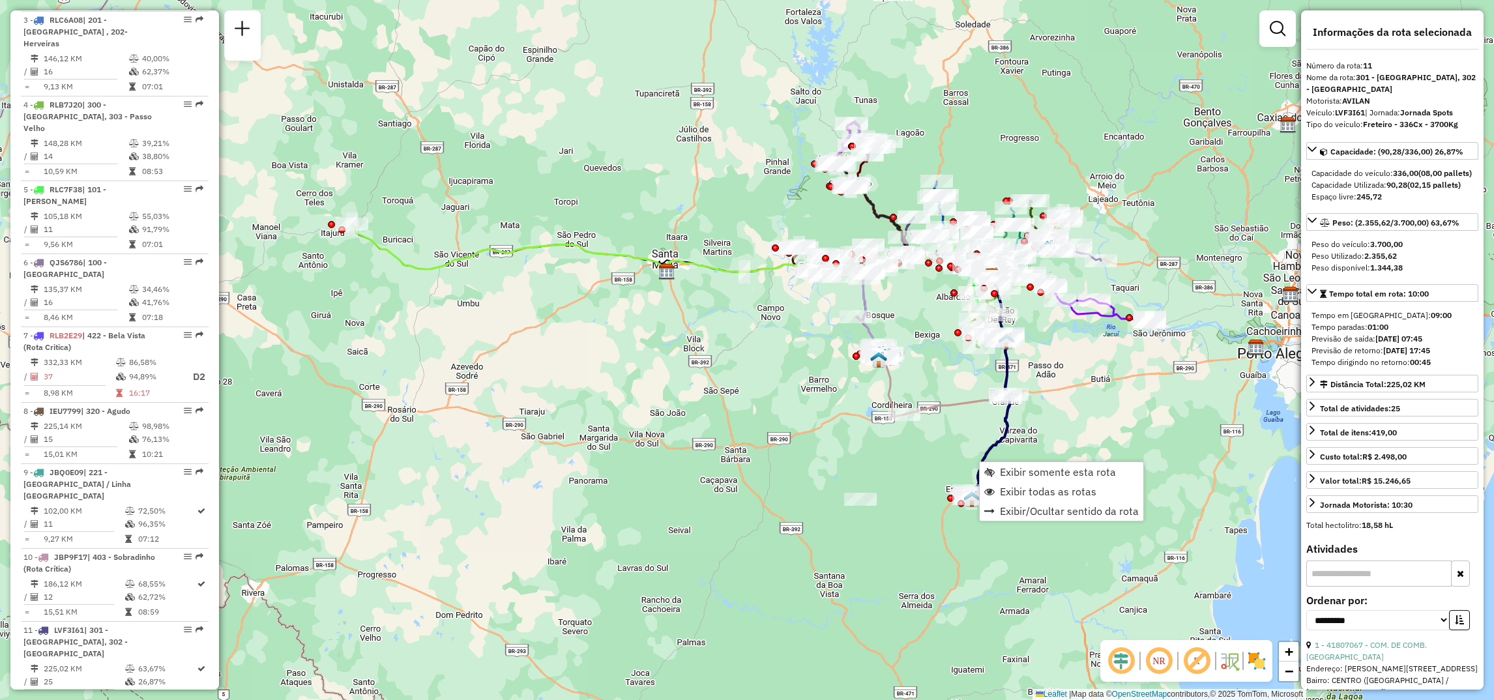
scroll to position [1233, 0]
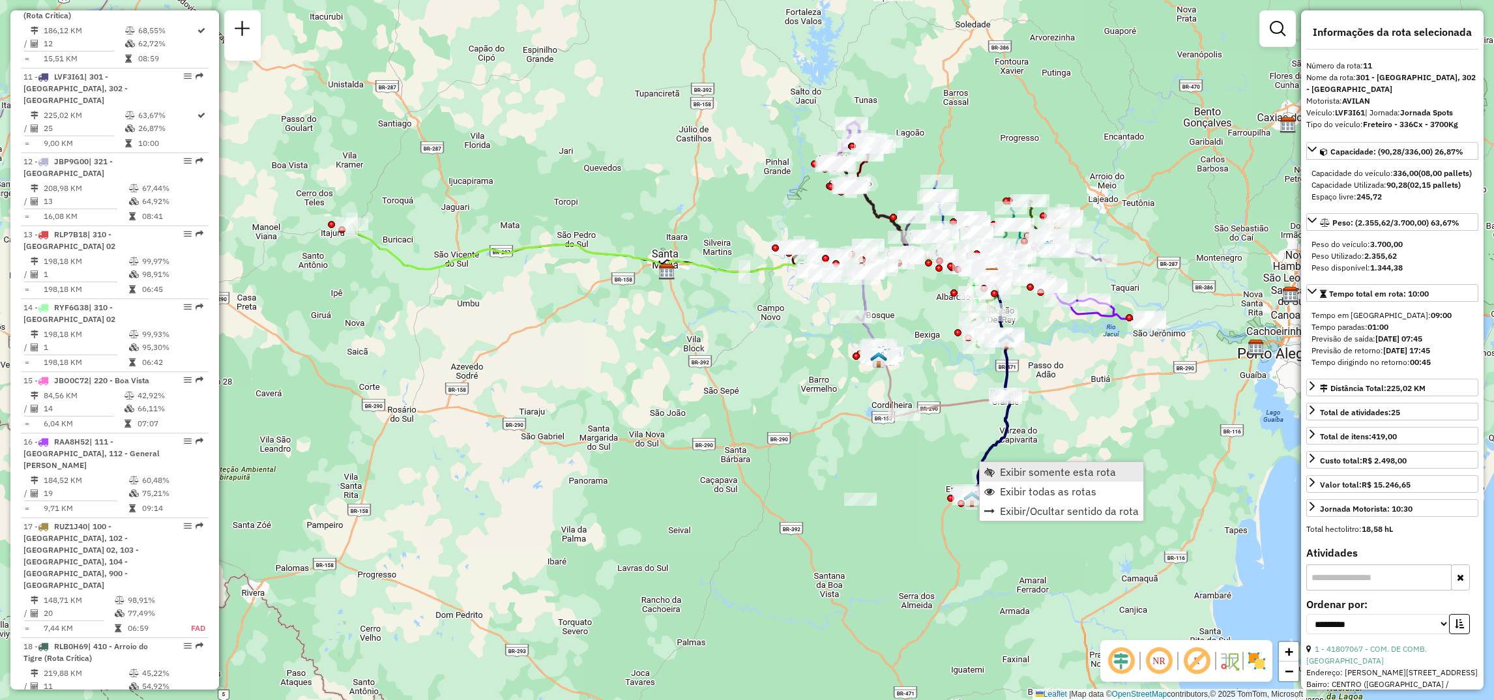
click at [992, 467] on span "Exibir somente esta rota" at bounding box center [989, 472] width 10 height 10
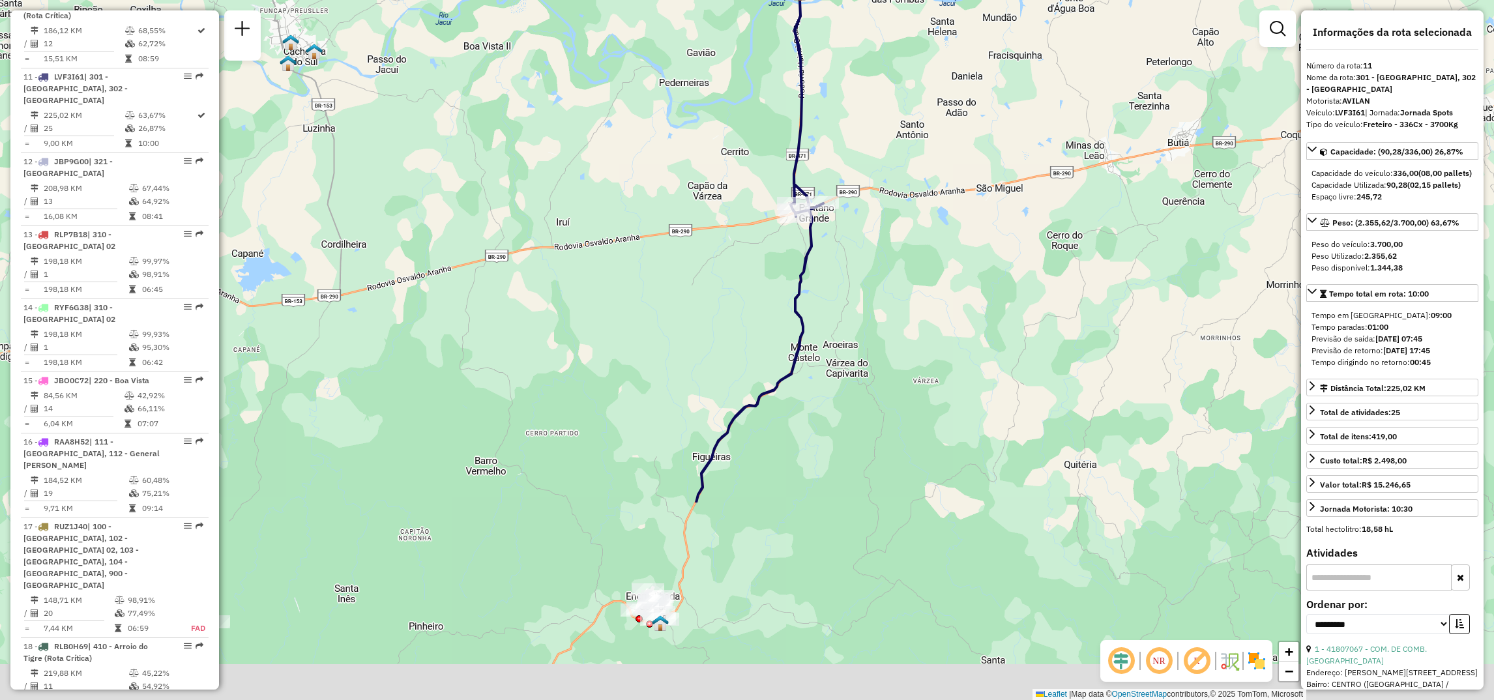
drag, startPoint x: 592, startPoint y: 631, endPoint x: 722, endPoint y: 331, distance: 327.6
click at [722, 331] on div "Janela de atendimento Grade de atendimento Capacidade Transportadoras Veículos …" at bounding box center [747, 350] width 1494 height 700
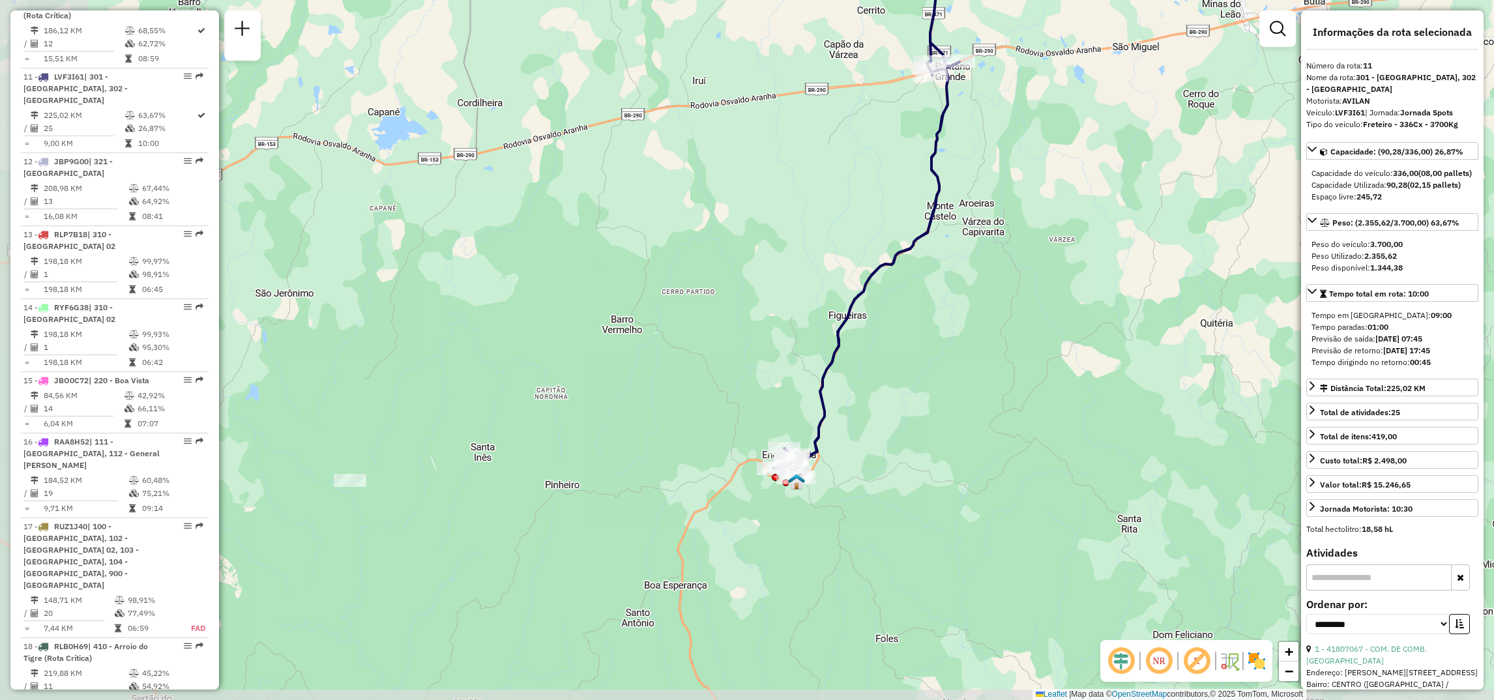
drag, startPoint x: 568, startPoint y: 629, endPoint x: 701, endPoint y: 563, distance: 148.7
click at [725, 554] on div "Janela de atendimento Grade de atendimento Capacidade Transportadoras Veículos …" at bounding box center [747, 350] width 1494 height 700
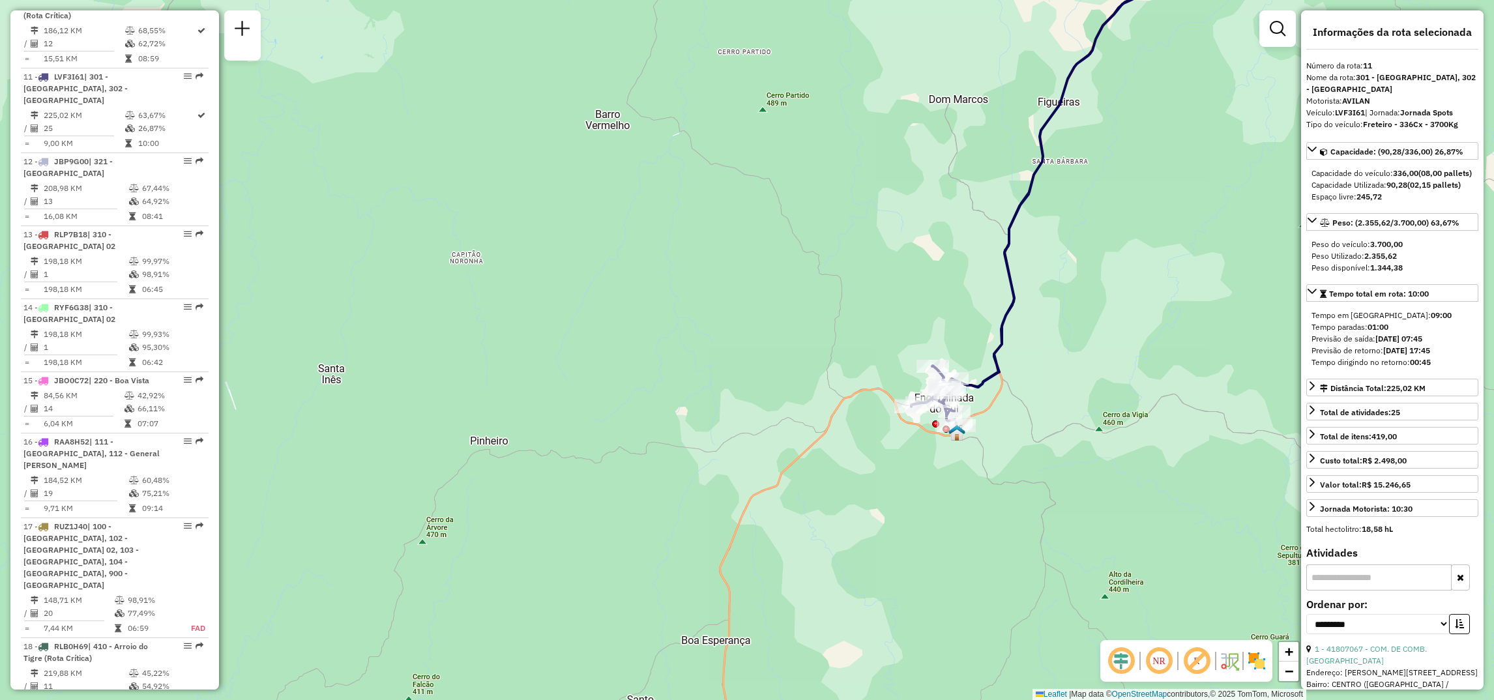
drag, startPoint x: 707, startPoint y: 542, endPoint x: 817, endPoint y: 530, distance: 110.1
click at [817, 530] on div "Janela de atendimento Grade de atendimento Capacidade Transportadoras Veículos …" at bounding box center [747, 350] width 1494 height 700
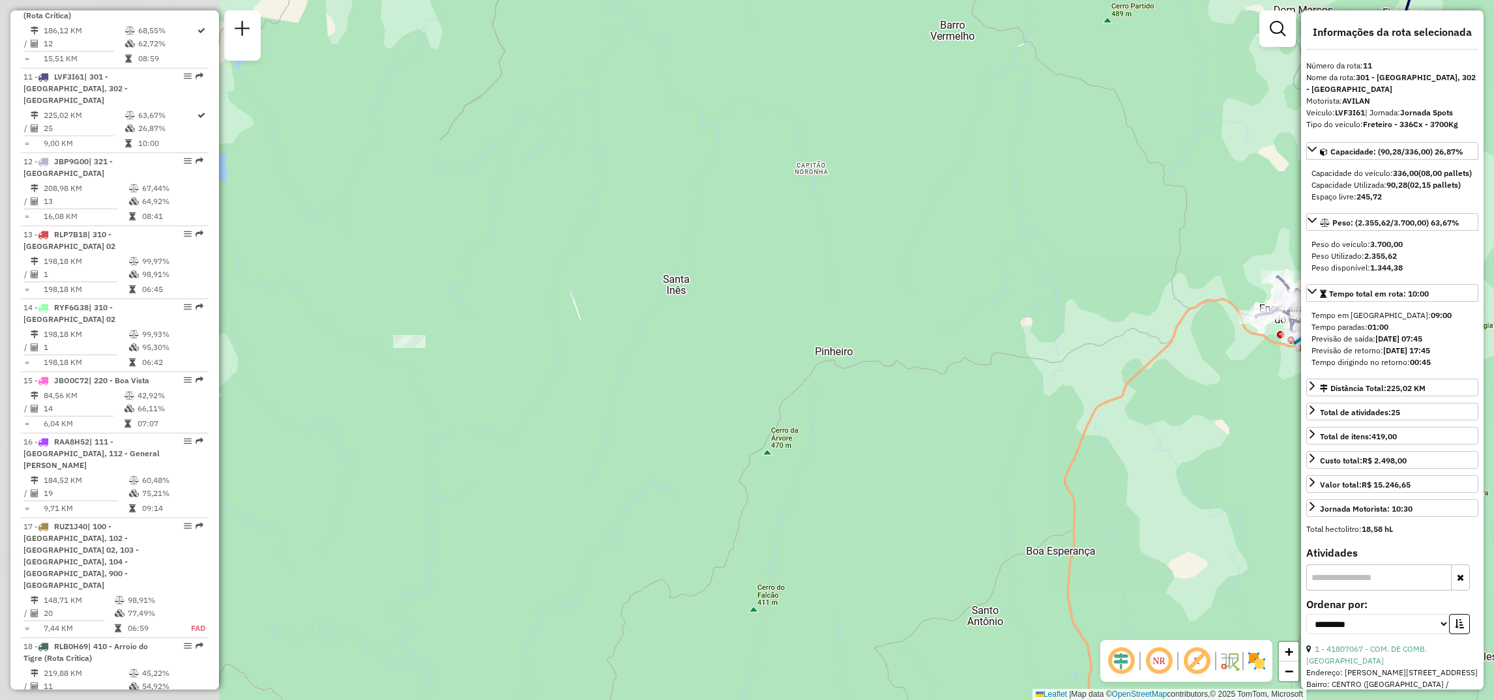
drag, startPoint x: 516, startPoint y: 507, endPoint x: 856, endPoint y: 420, distance: 351.3
click at [856, 420] on div "Janela de atendimento Grade de atendimento Capacidade Transportadoras Veículos …" at bounding box center [747, 350] width 1494 height 700
